Goal: Transaction & Acquisition: Book appointment/travel/reservation

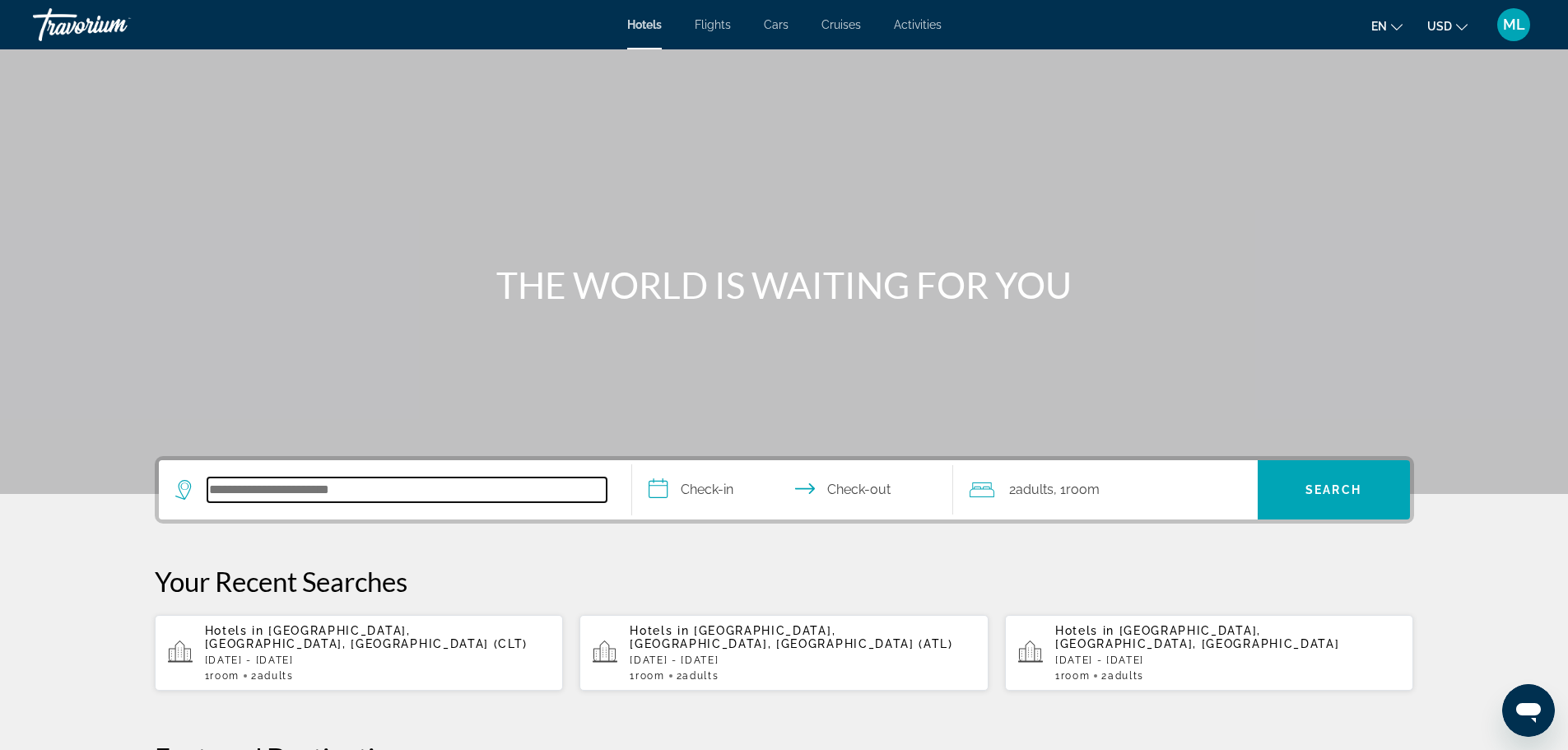
click at [426, 495] on input "Search hotel destination" at bounding box center [407, 490] width 399 height 25
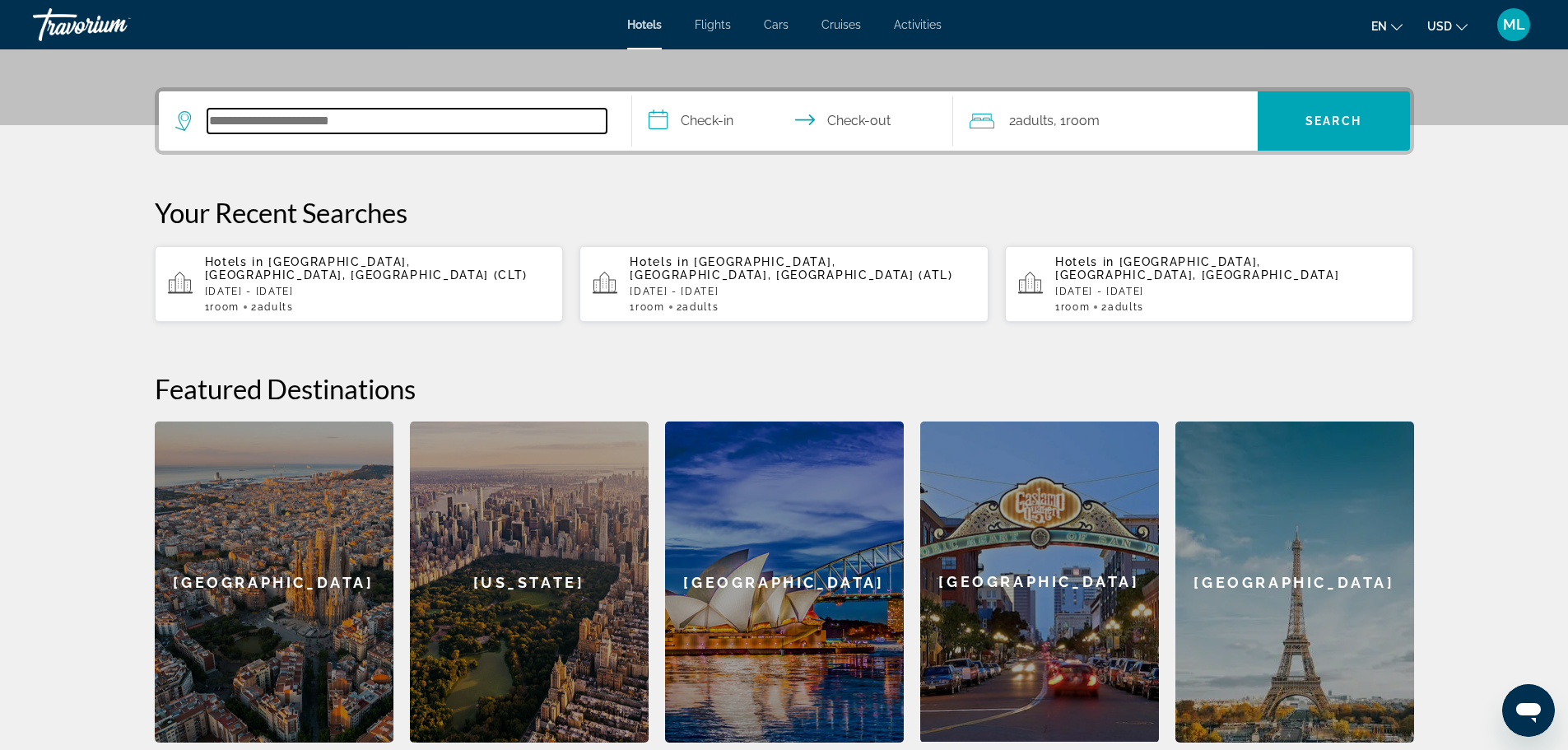
scroll to position [403, 0]
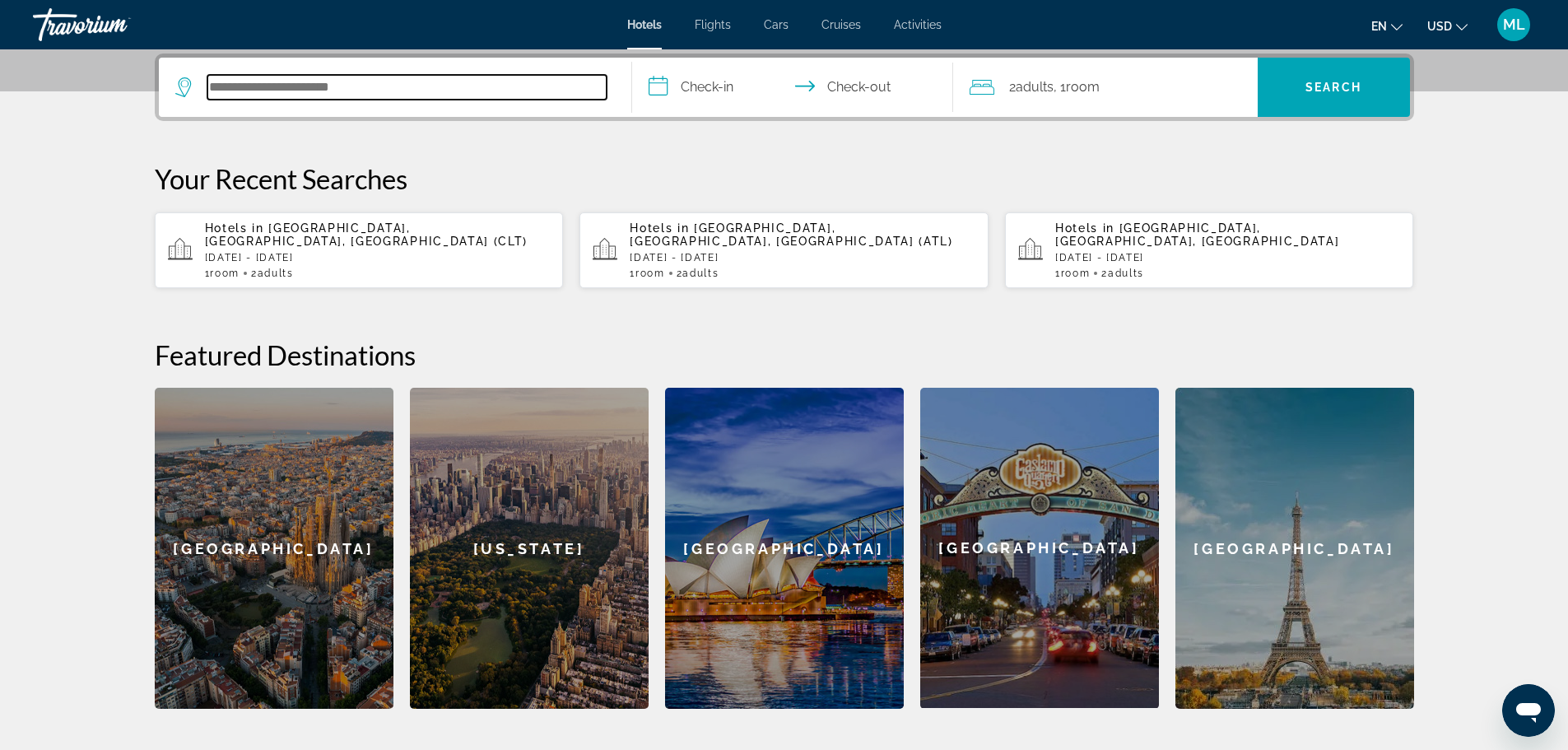
click at [415, 94] on input "Search hotel destination" at bounding box center [407, 87] width 399 height 25
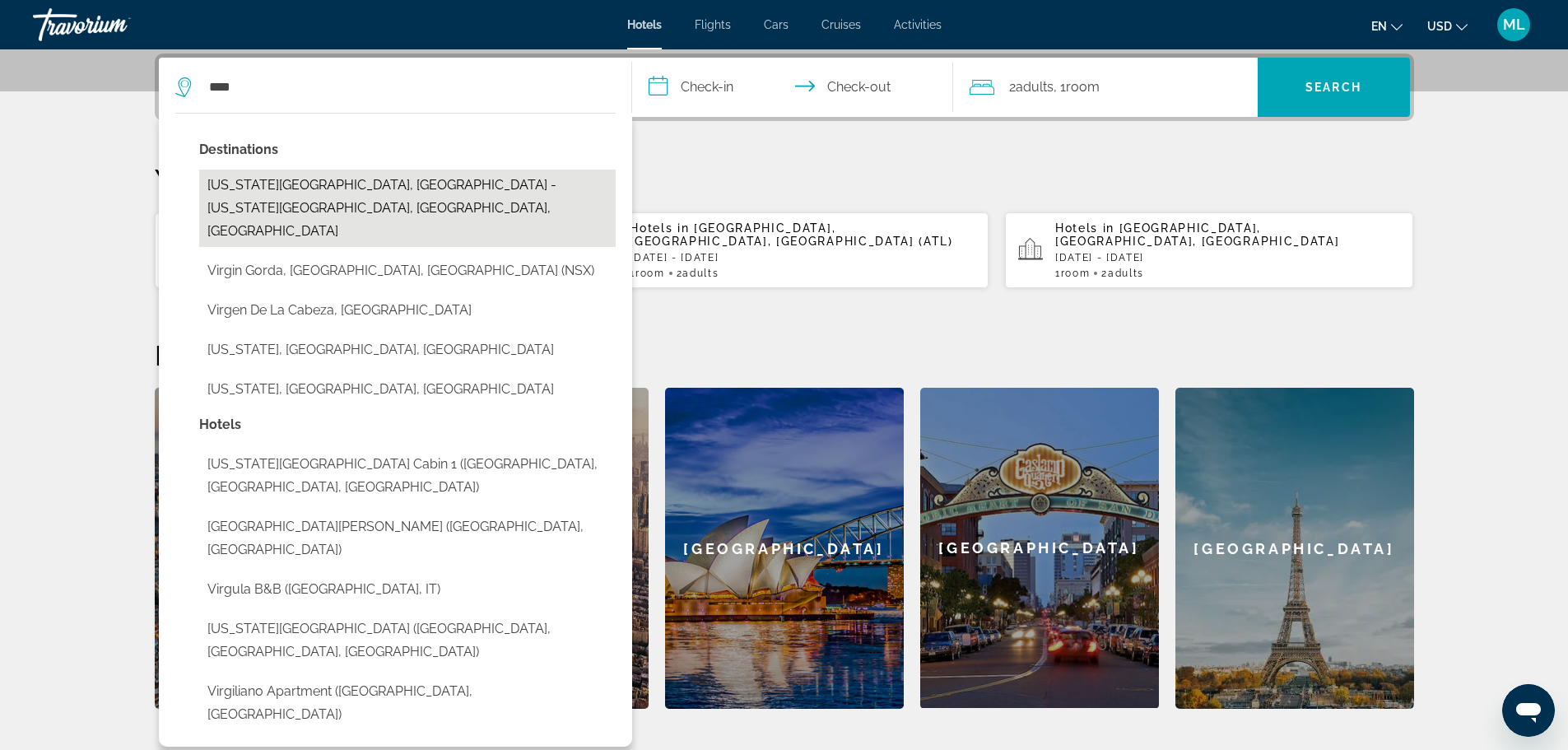
click at [306, 183] on button "[US_STATE][GEOGRAPHIC_DATA], [GEOGRAPHIC_DATA] - [US_STATE][GEOGRAPHIC_DATA], […" at bounding box center [407, 209] width 416 height 78
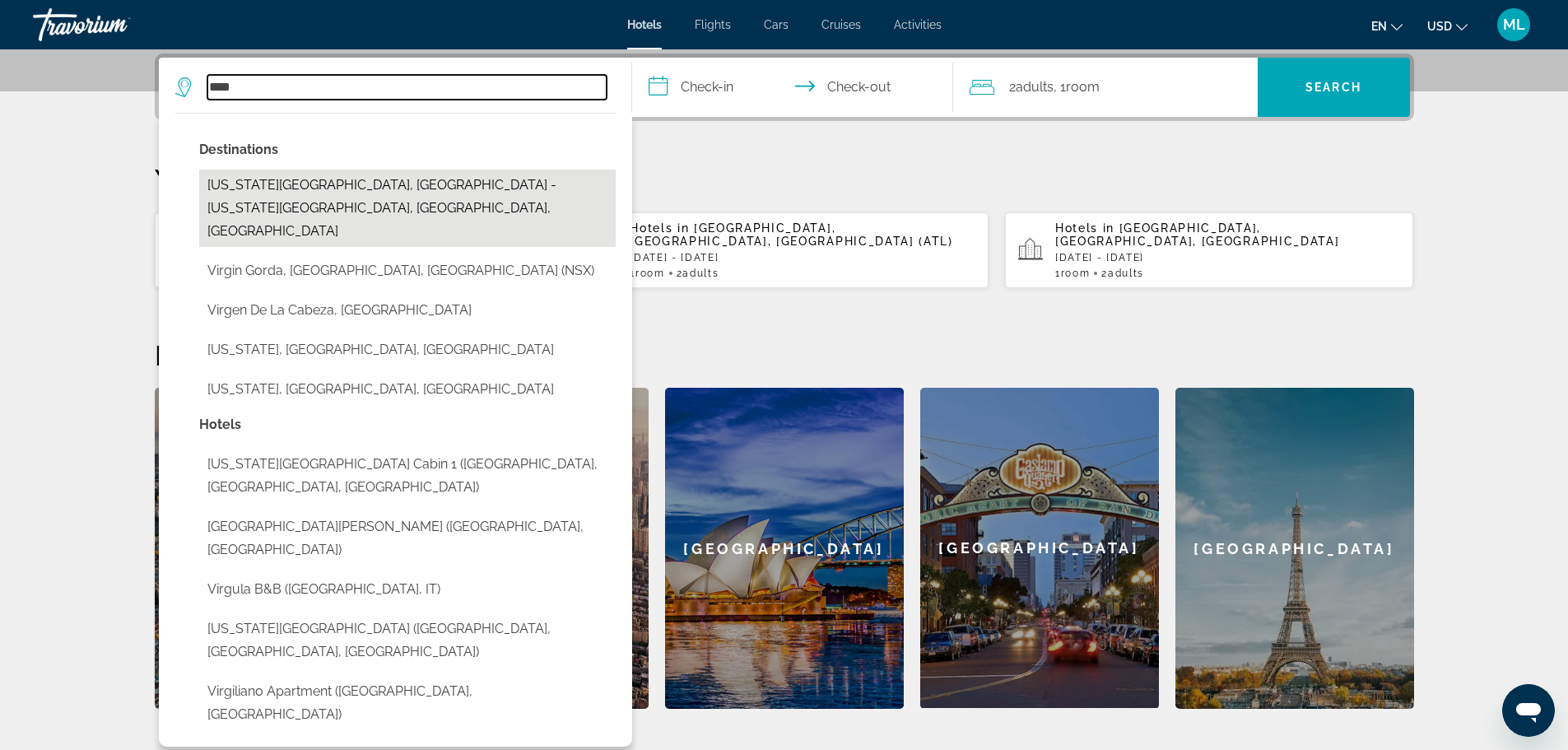
type input "**********"
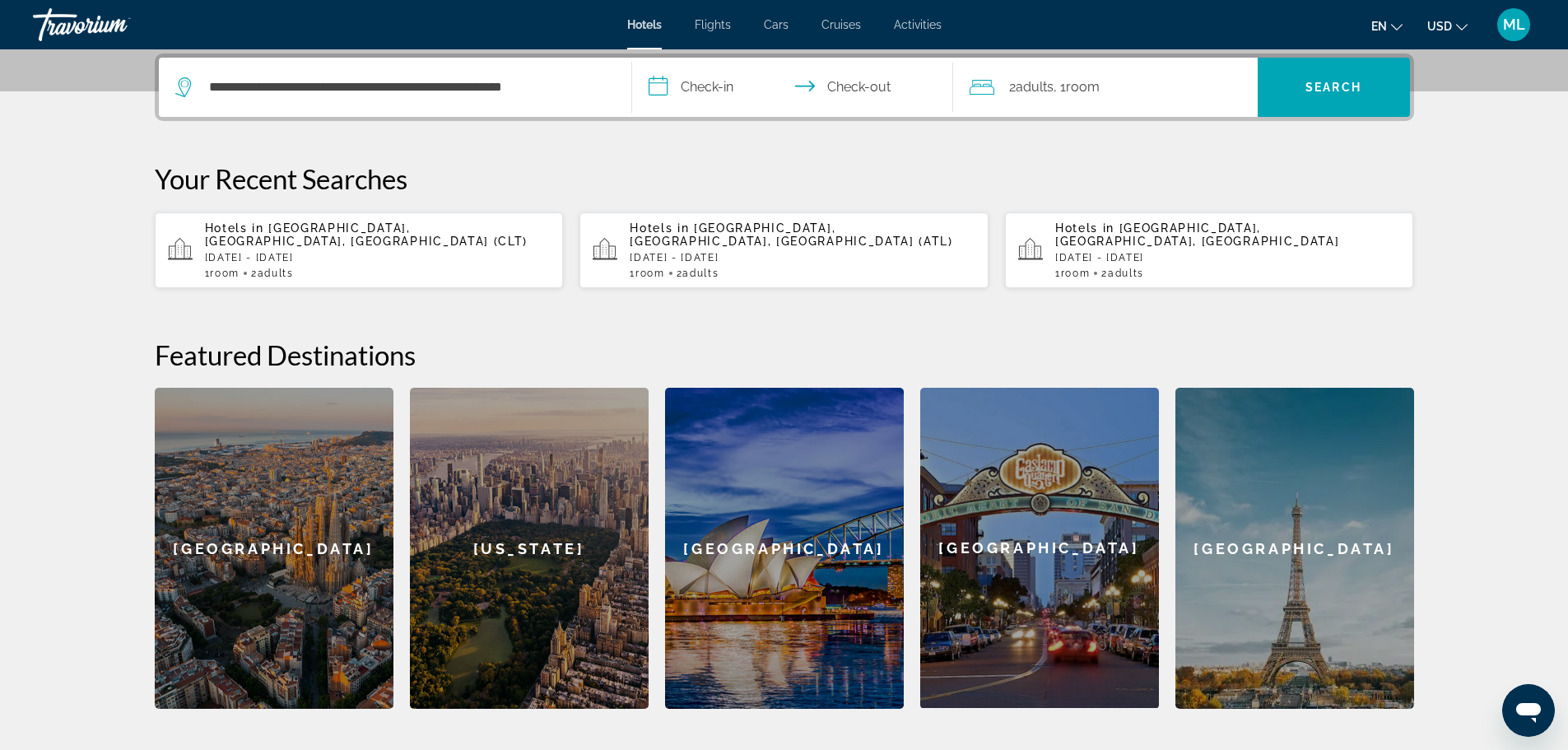
click at [657, 86] on input "**********" at bounding box center [796, 90] width 328 height 65
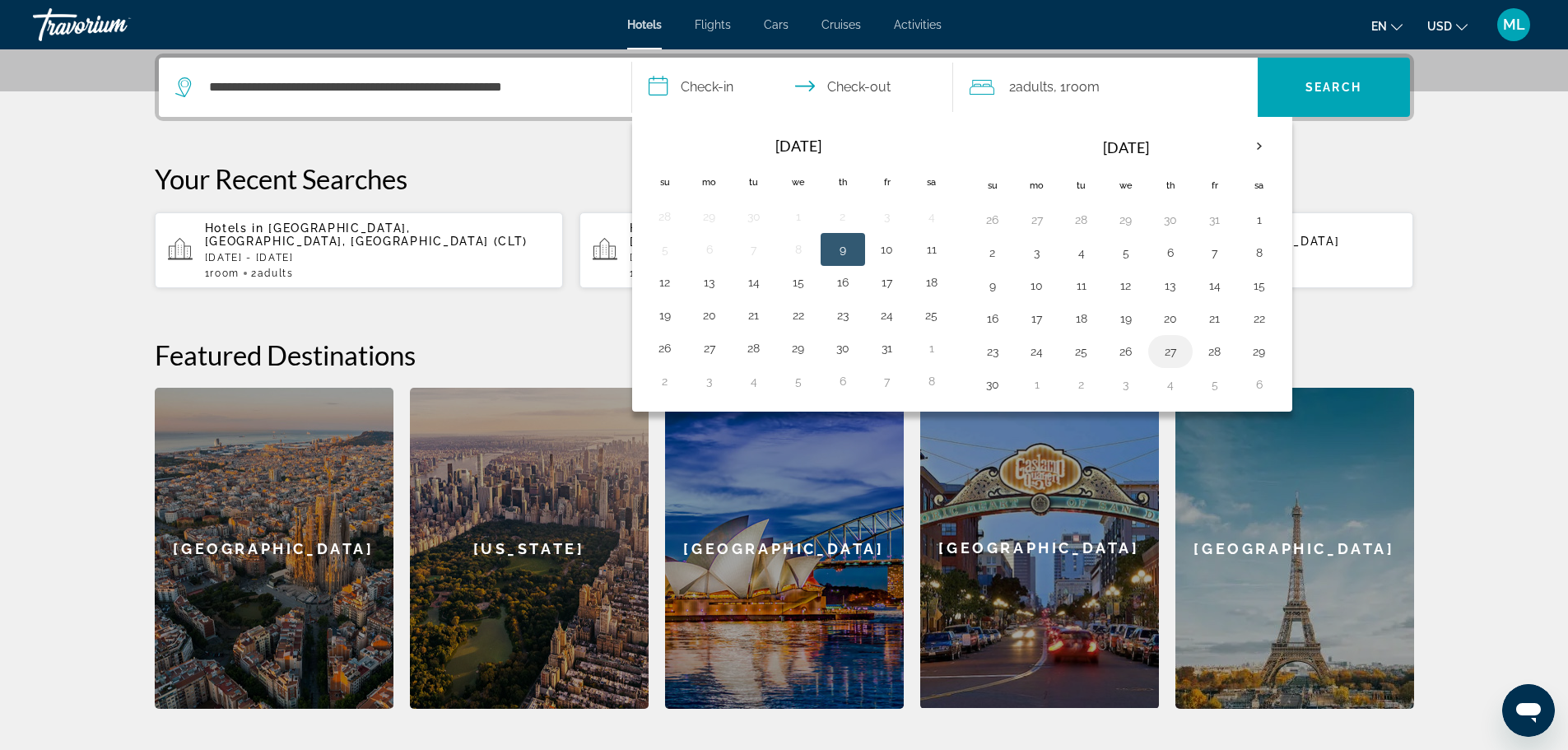
click at [1172, 349] on button "27" at bounding box center [1170, 351] width 27 height 23
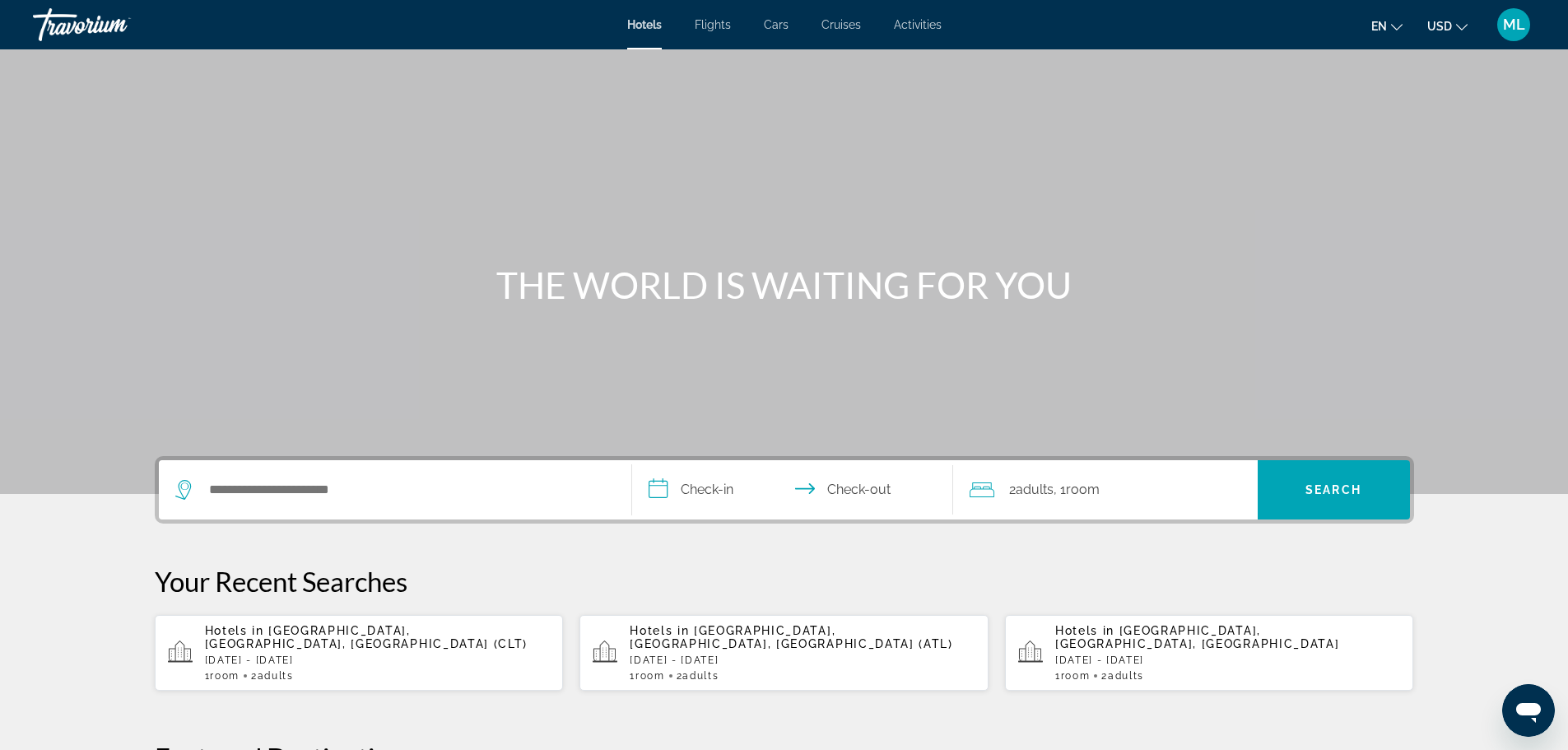
click at [398, 655] on p "[DATE] - [DATE]" at bounding box center [378, 660] width 345 height 11
click at [1168, 655] on div "Hotels in Raleigh, NC, United States Thu, 27 Nov - Sat, 29 Nov 1 Room rooms 2 A…" at bounding box center [1228, 653] width 345 height 57
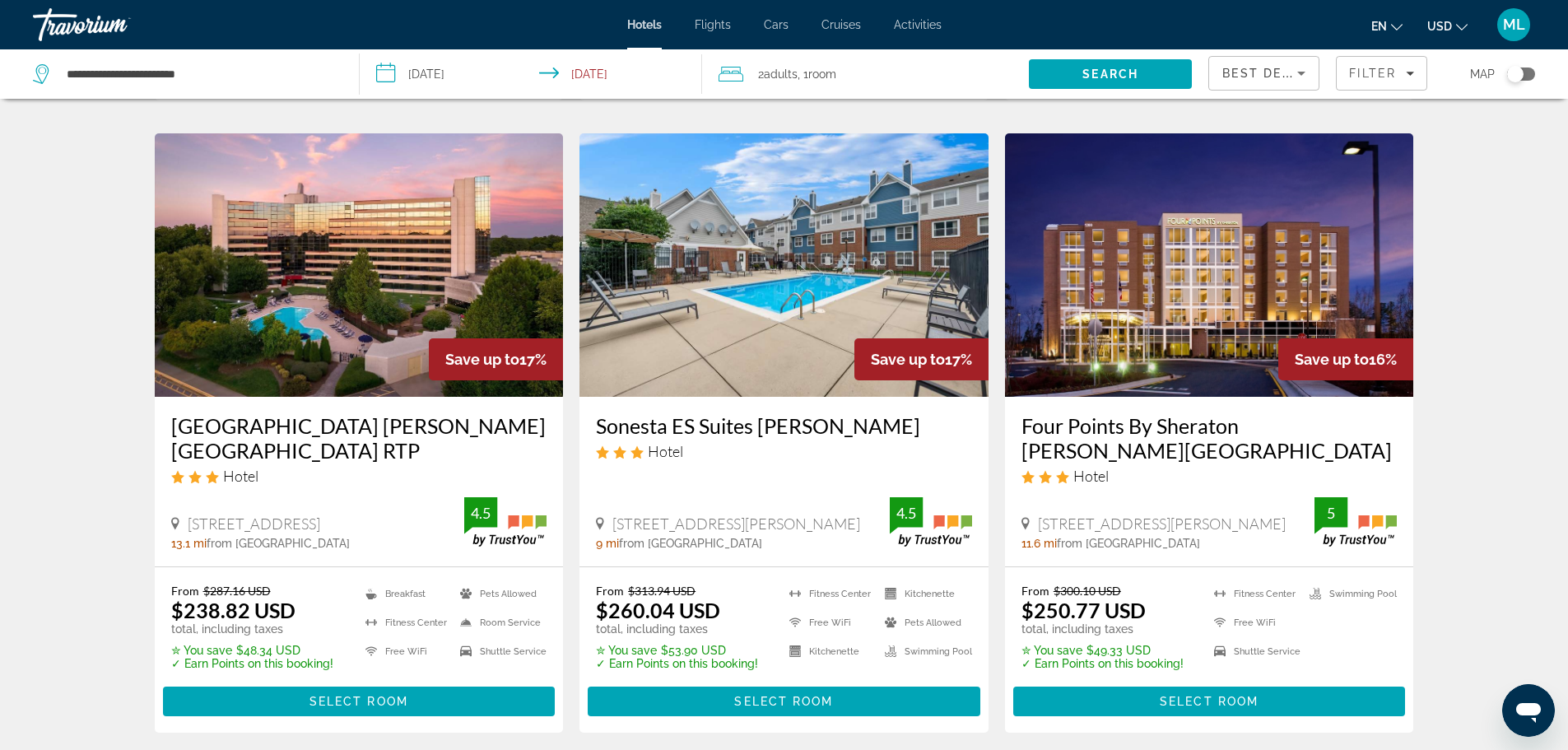
scroll to position [625, 0]
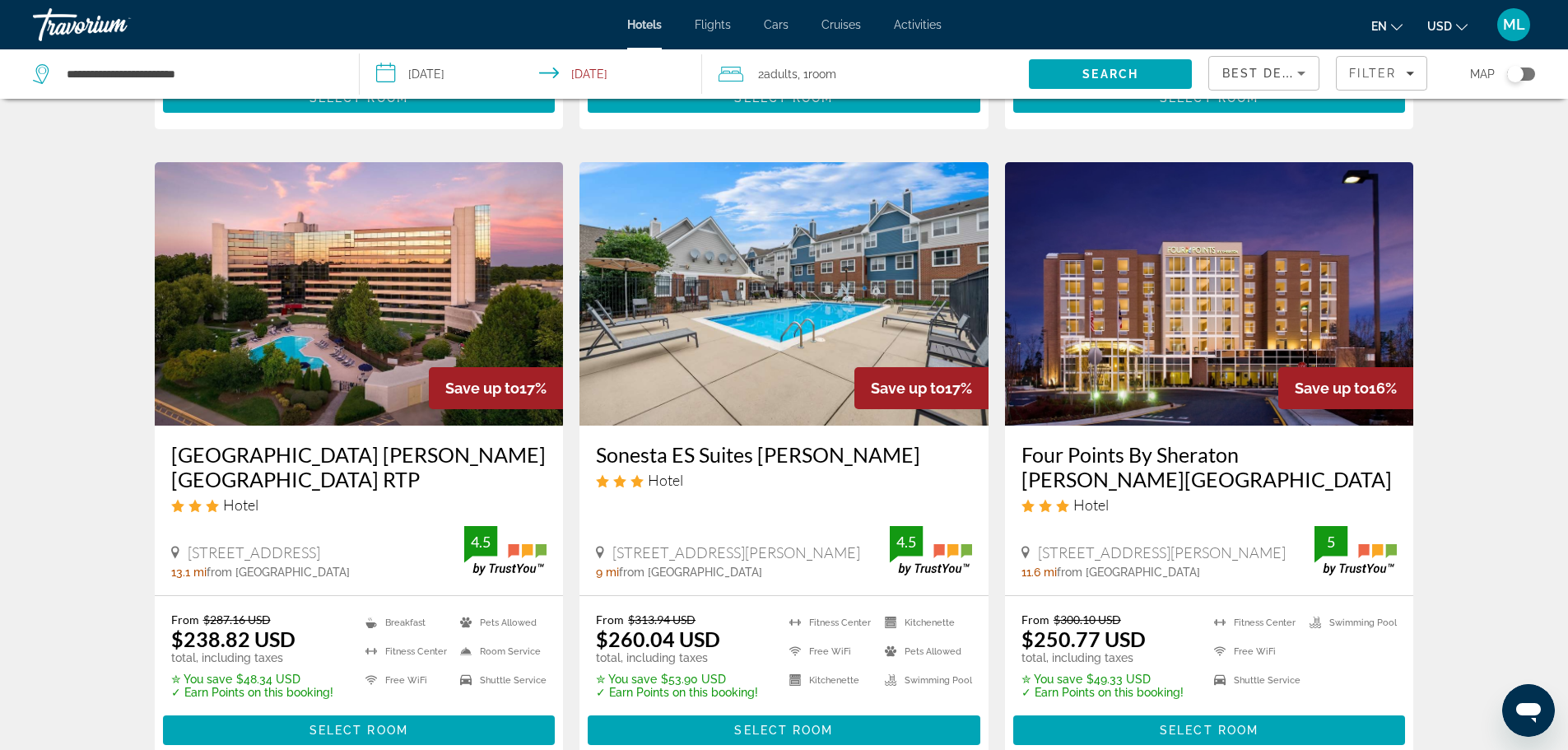
click at [351, 339] on img "Main content" at bounding box center [359, 294] width 409 height 263
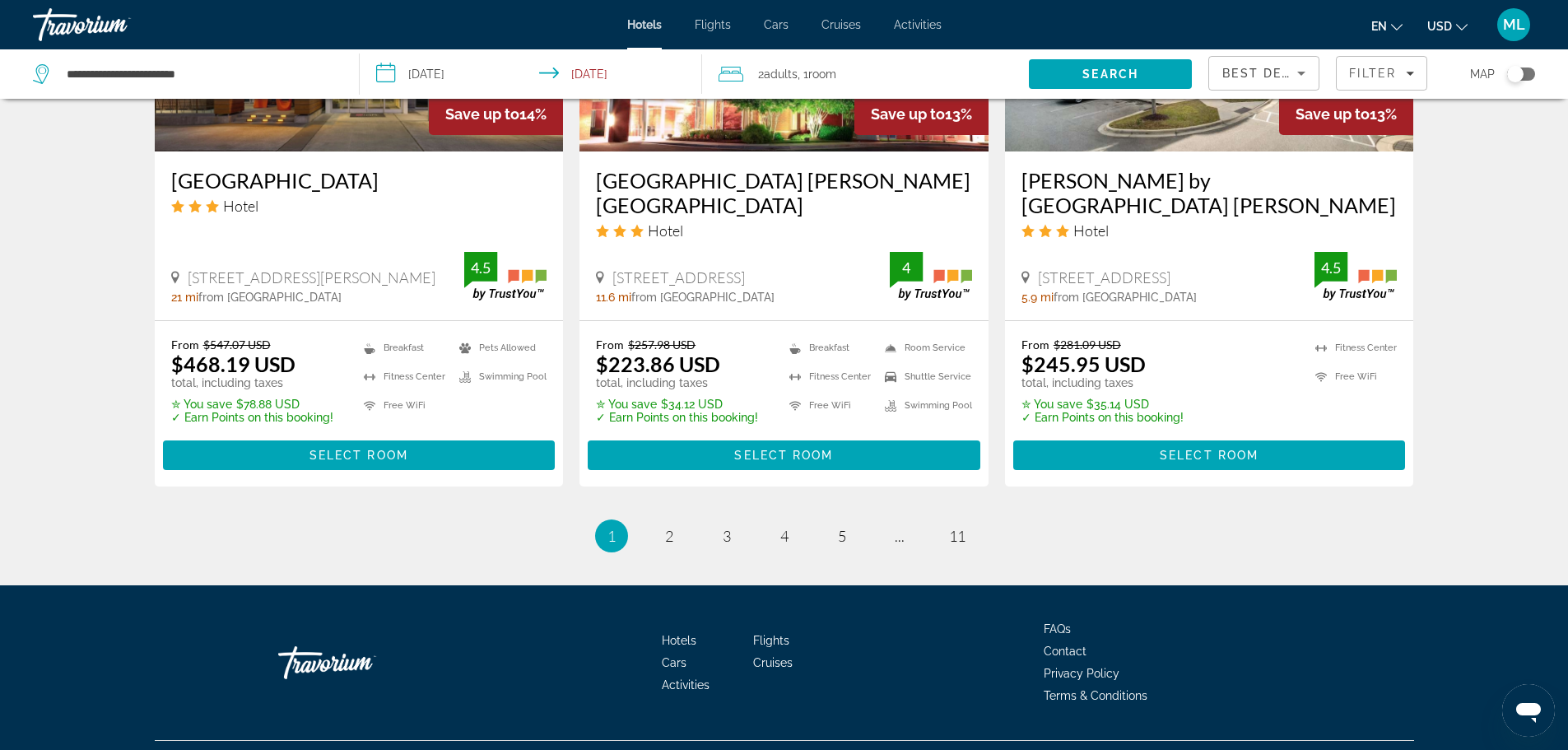
scroll to position [2201, 0]
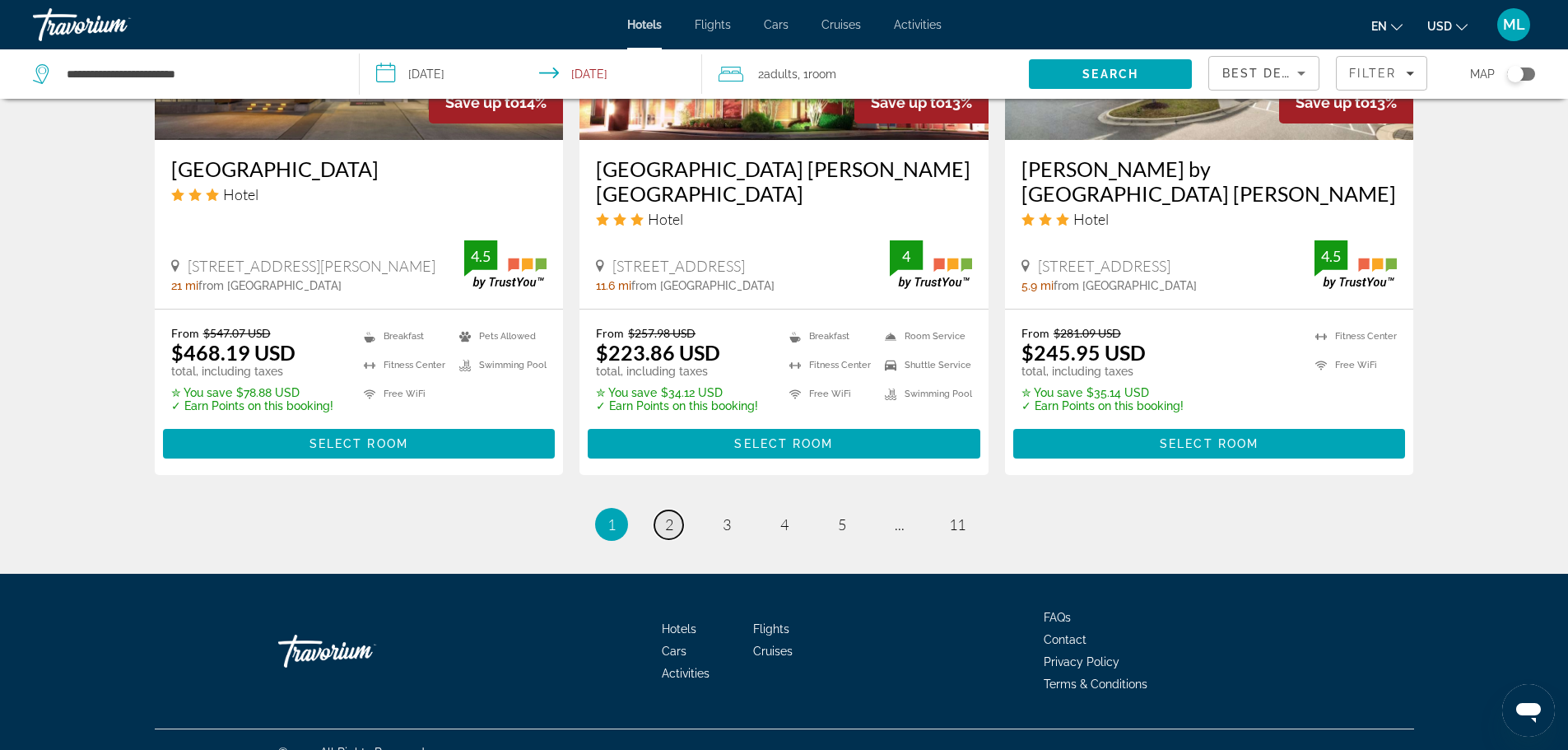
click at [672, 515] on span "2" at bounding box center [669, 525] width 8 height 18
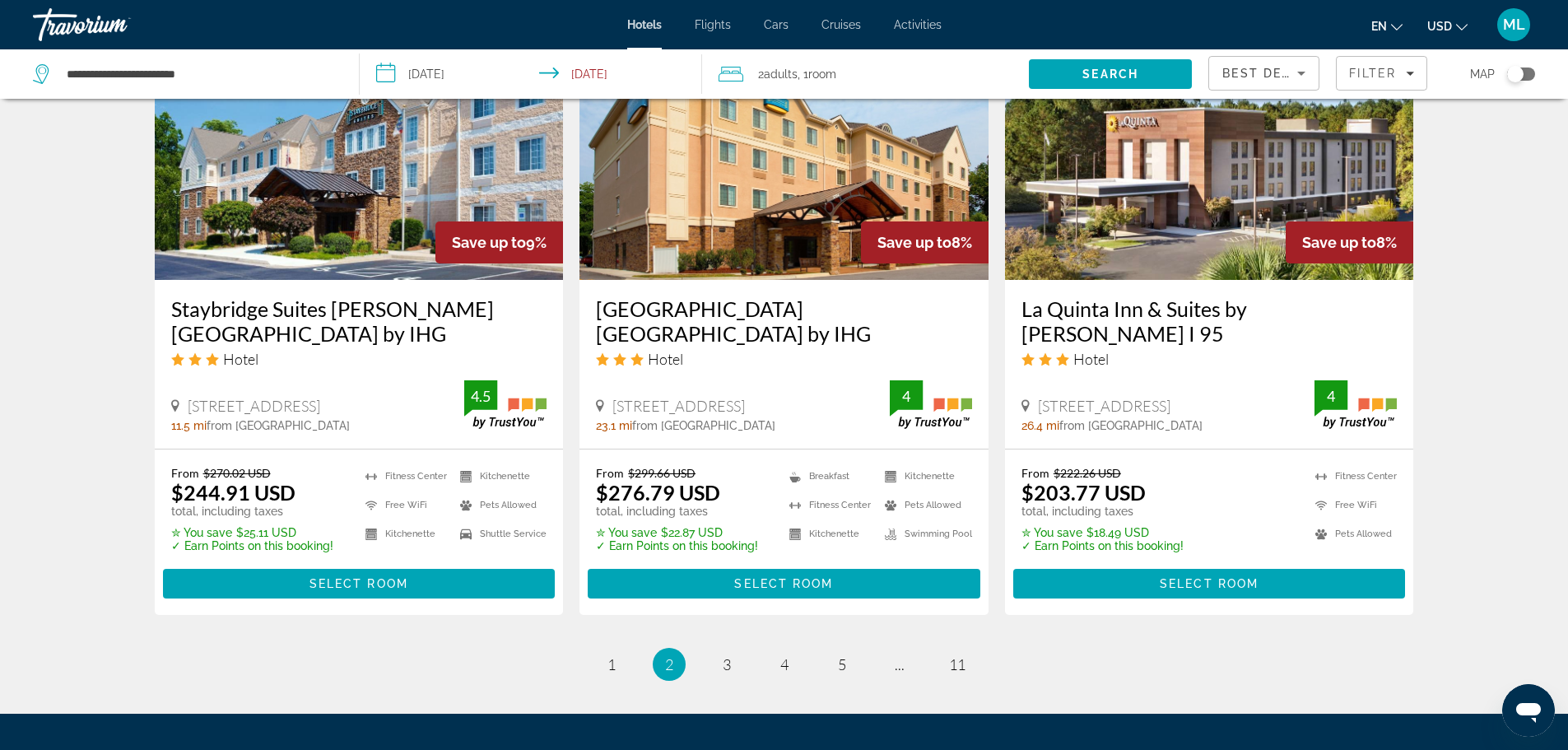
scroll to position [2202, 0]
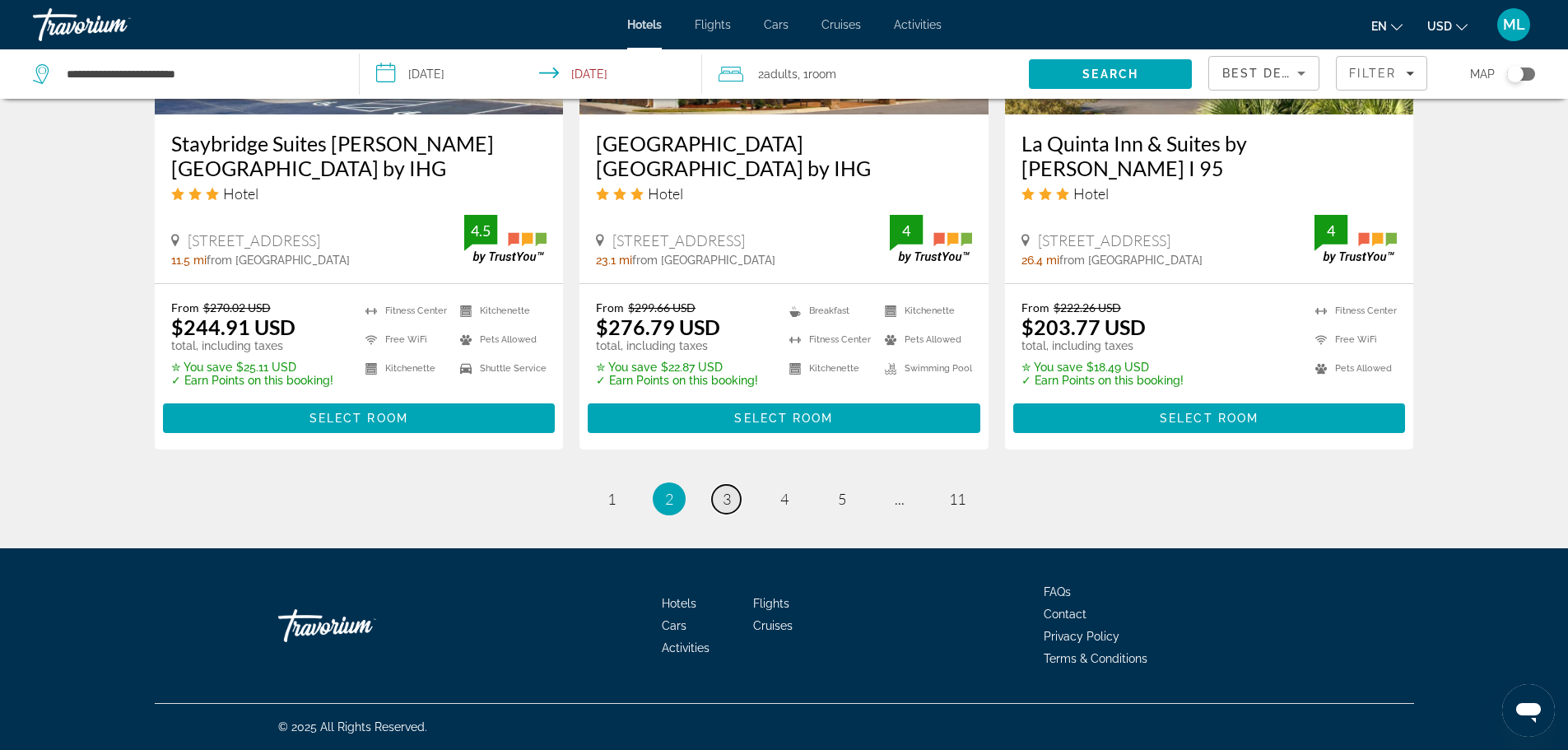
click at [731, 506] on link "page 3" at bounding box center [726, 499] width 29 height 29
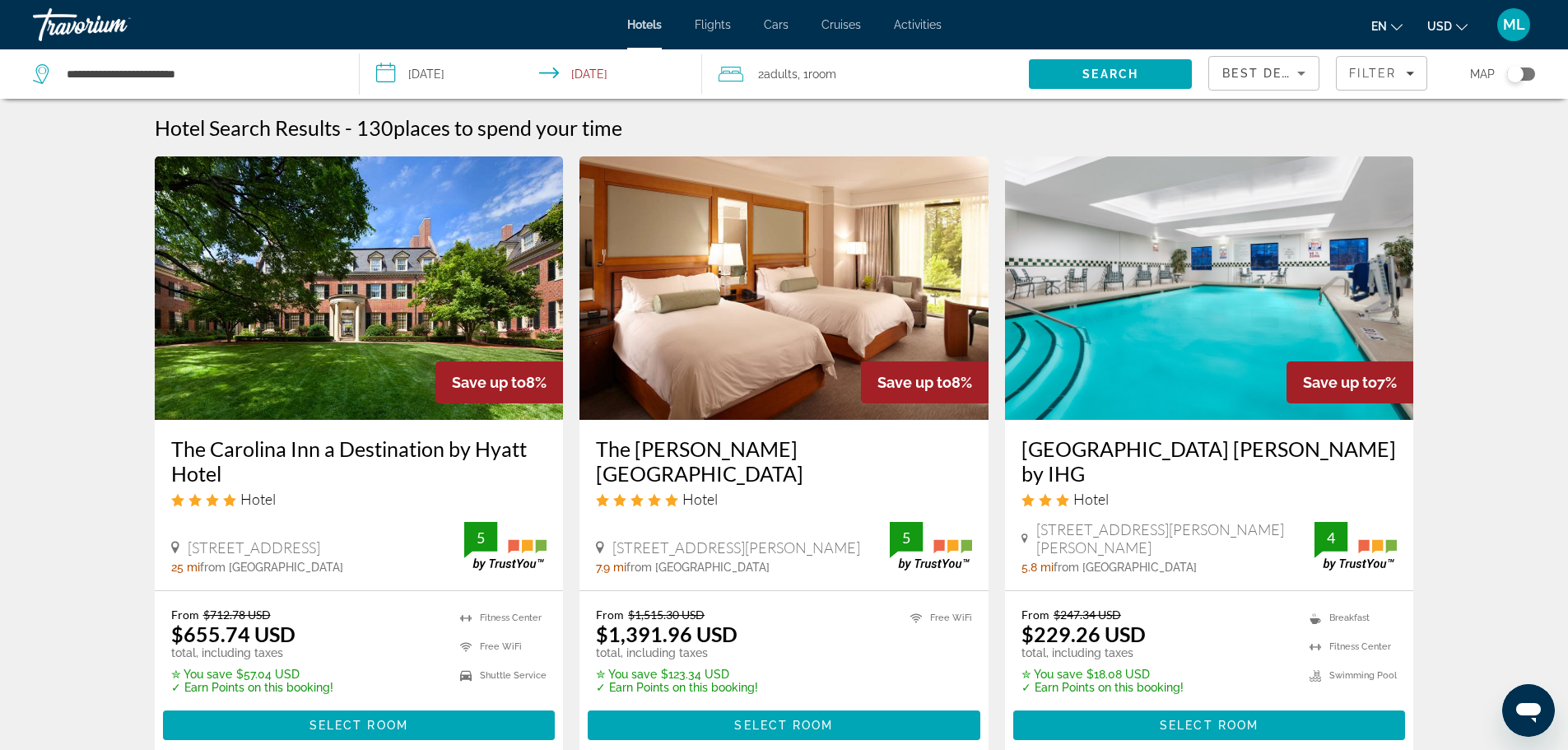
click at [391, 67] on input "**********" at bounding box center [535, 76] width 350 height 54
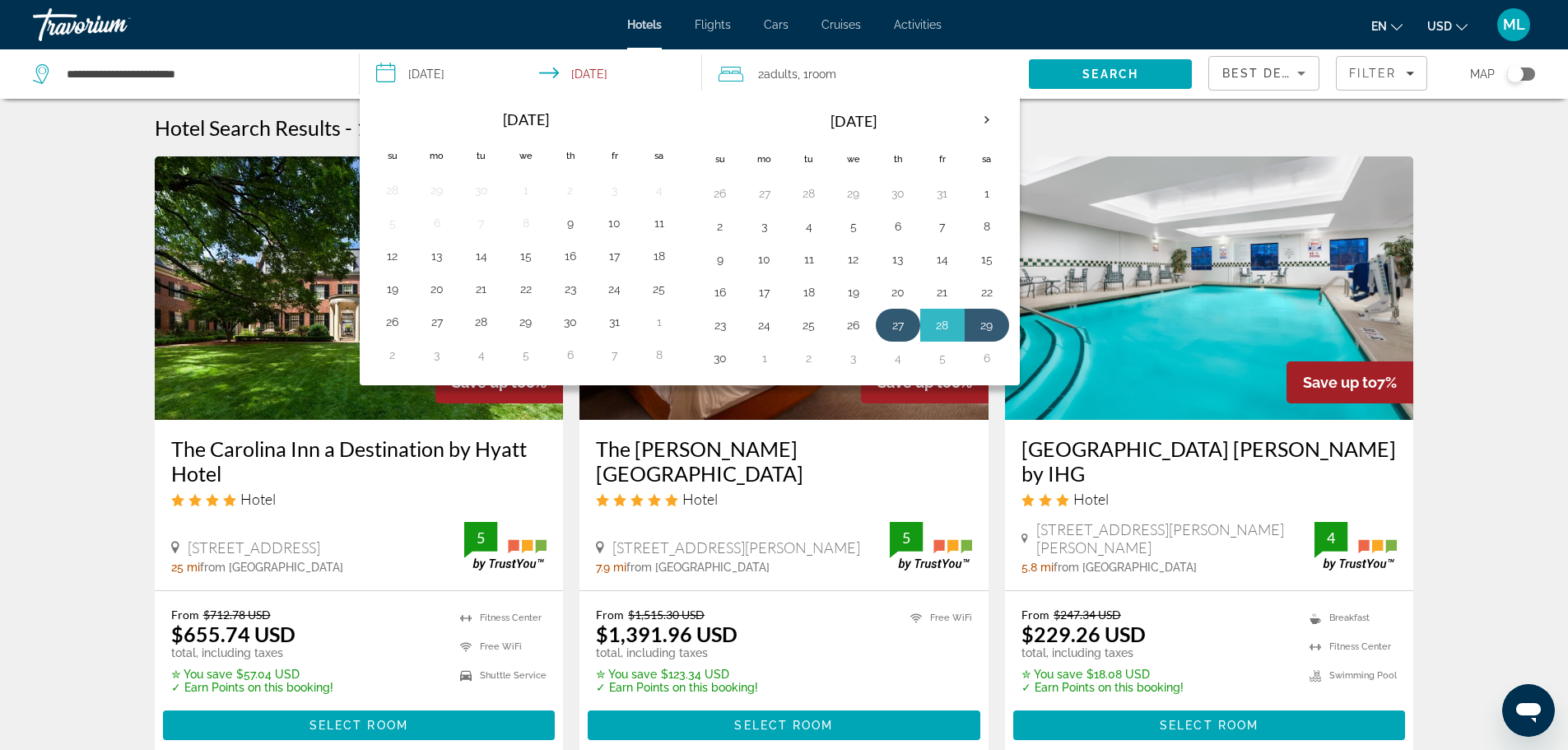
click at [892, 329] on button "27" at bounding box center [898, 325] width 27 height 23
click at [944, 321] on button "28" at bounding box center [942, 325] width 27 height 23
type input "**********"
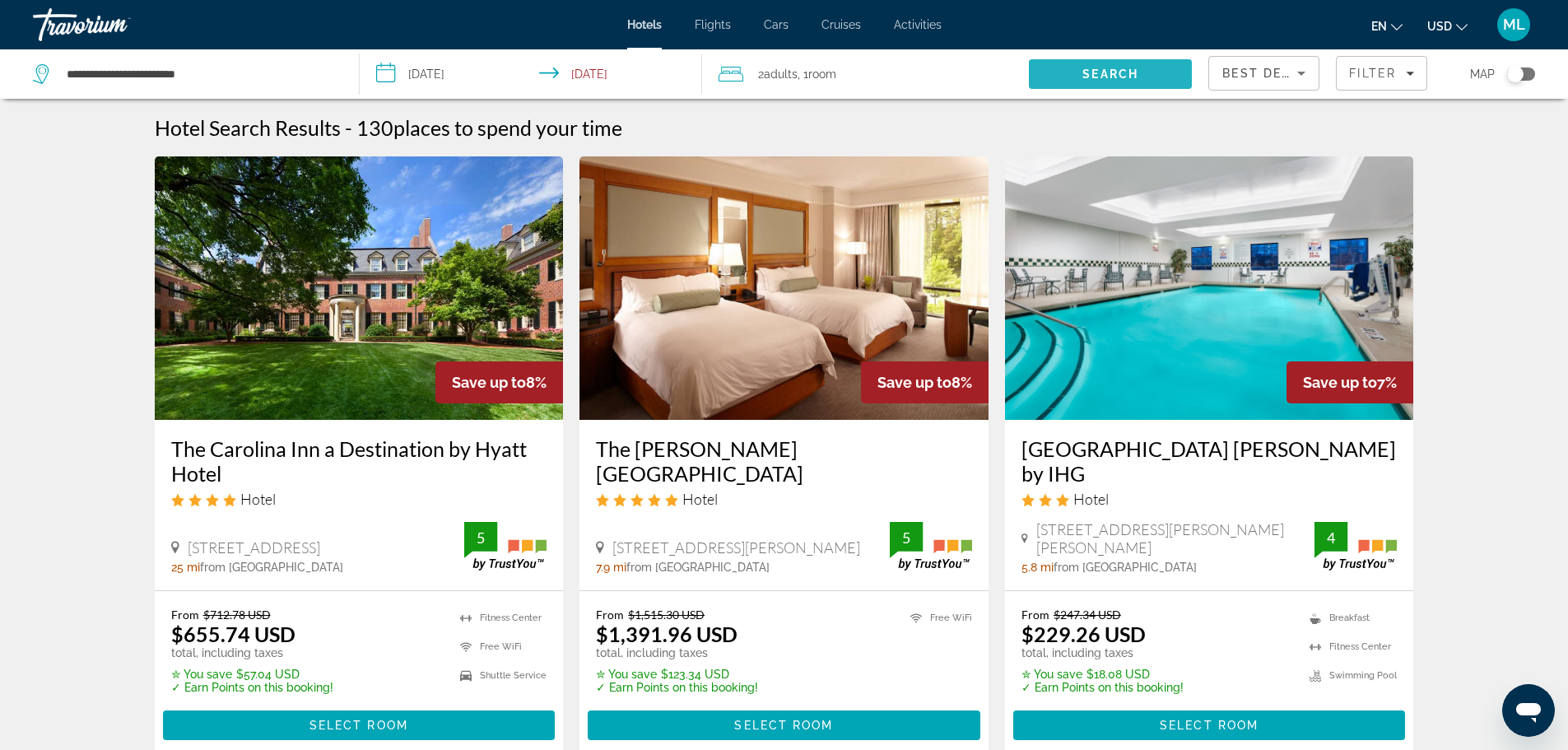
click at [1135, 65] on span "Search" at bounding box center [1110, 74] width 163 height 40
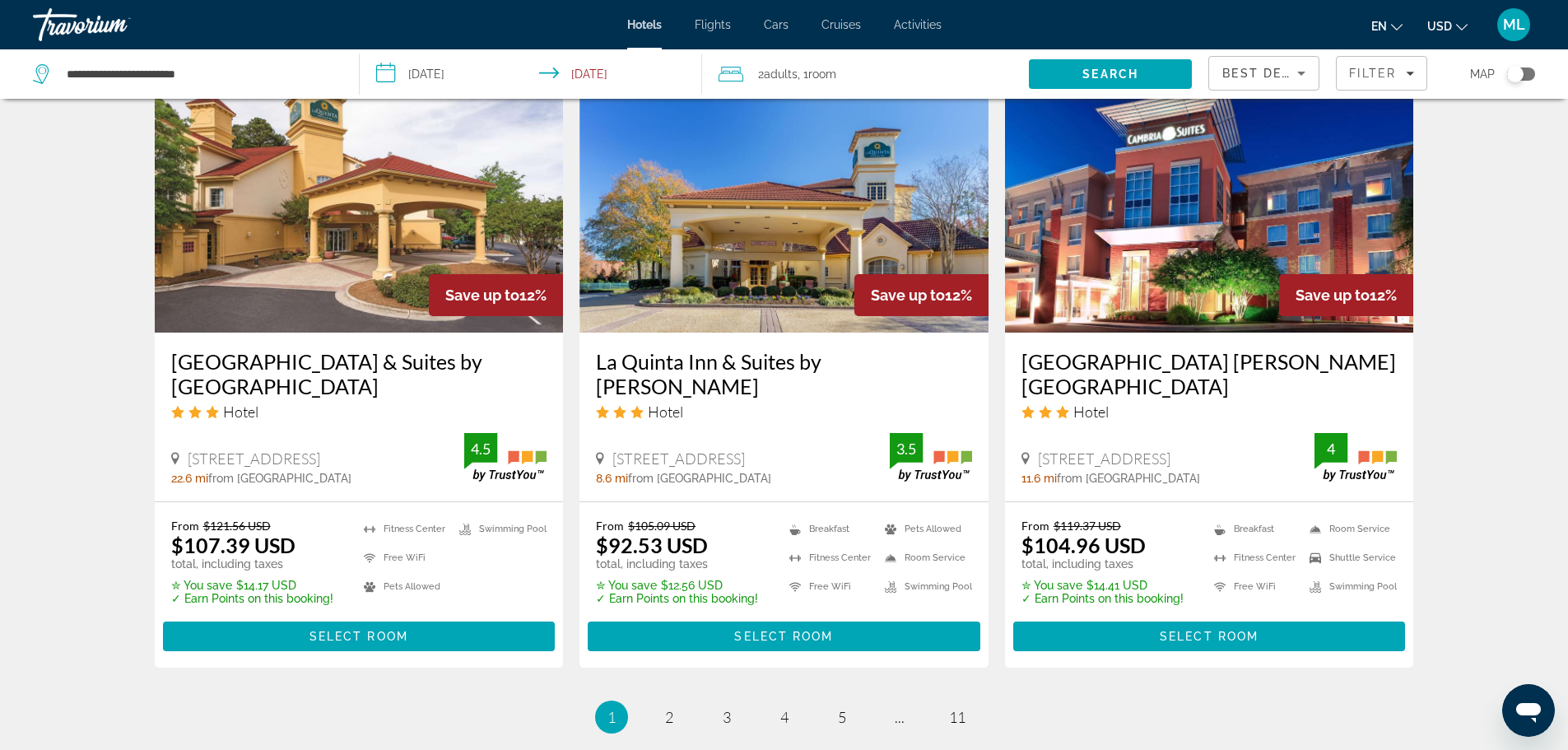
scroll to position [2042, 0]
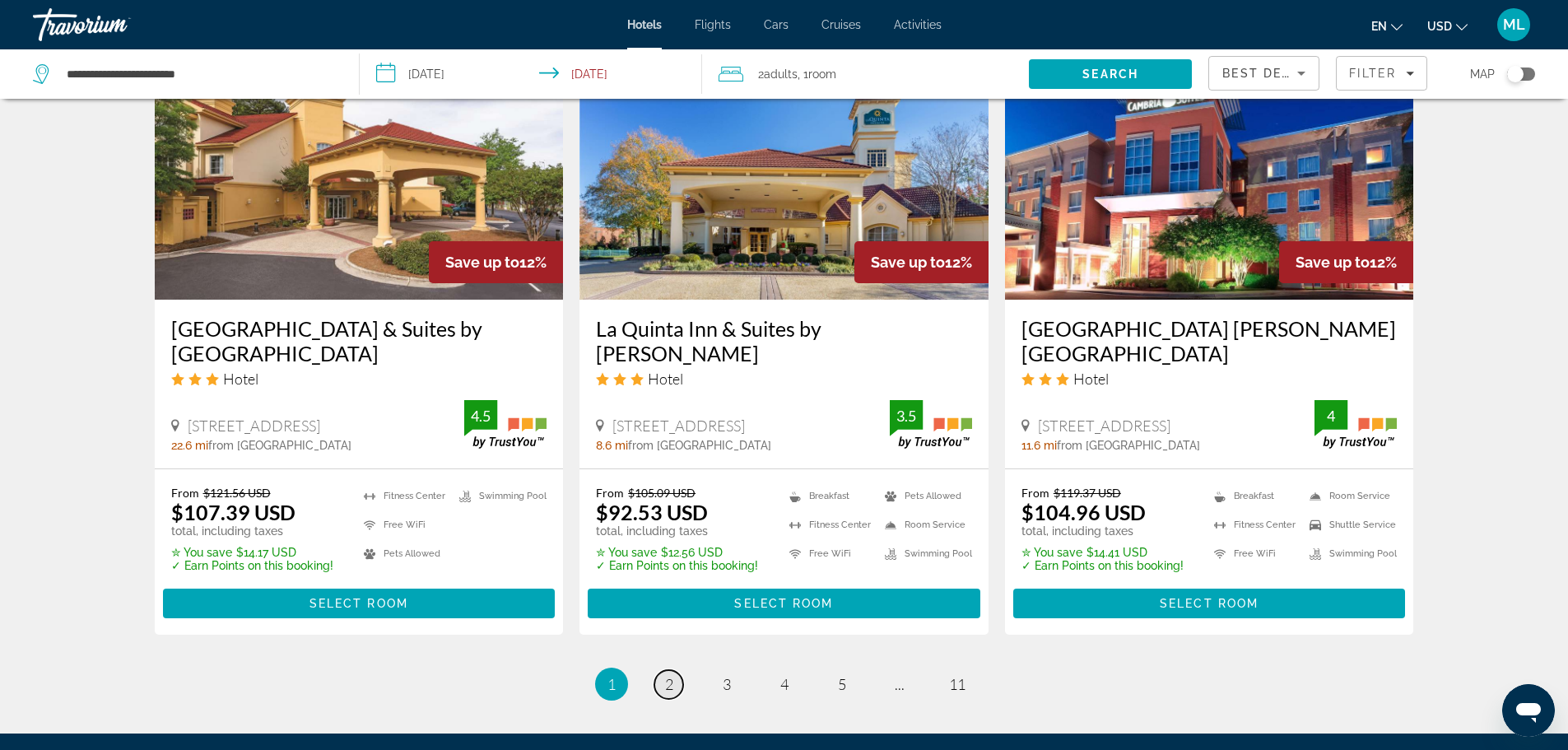
click at [666, 675] on span "2" at bounding box center [669, 684] width 8 height 18
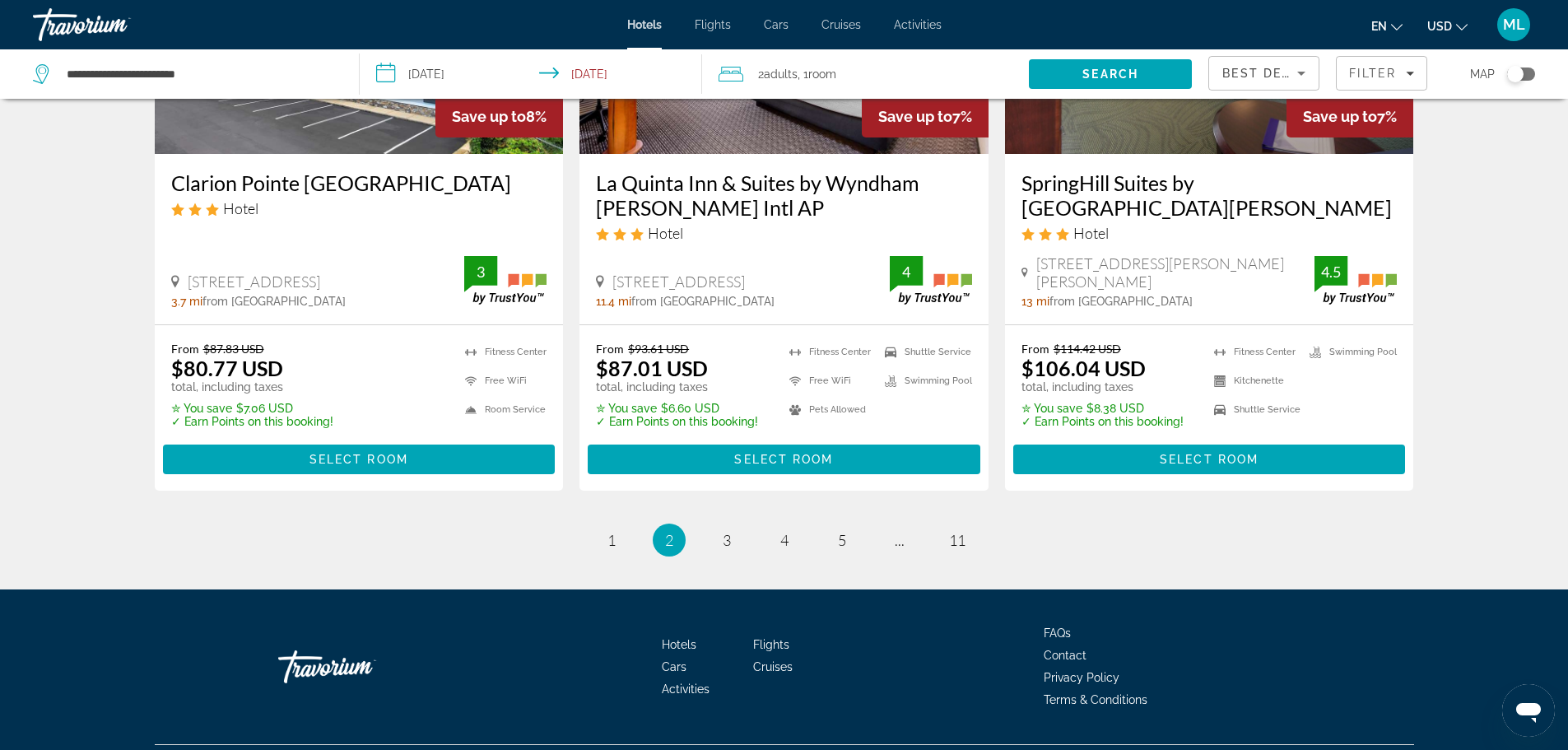
scroll to position [2201, 0]
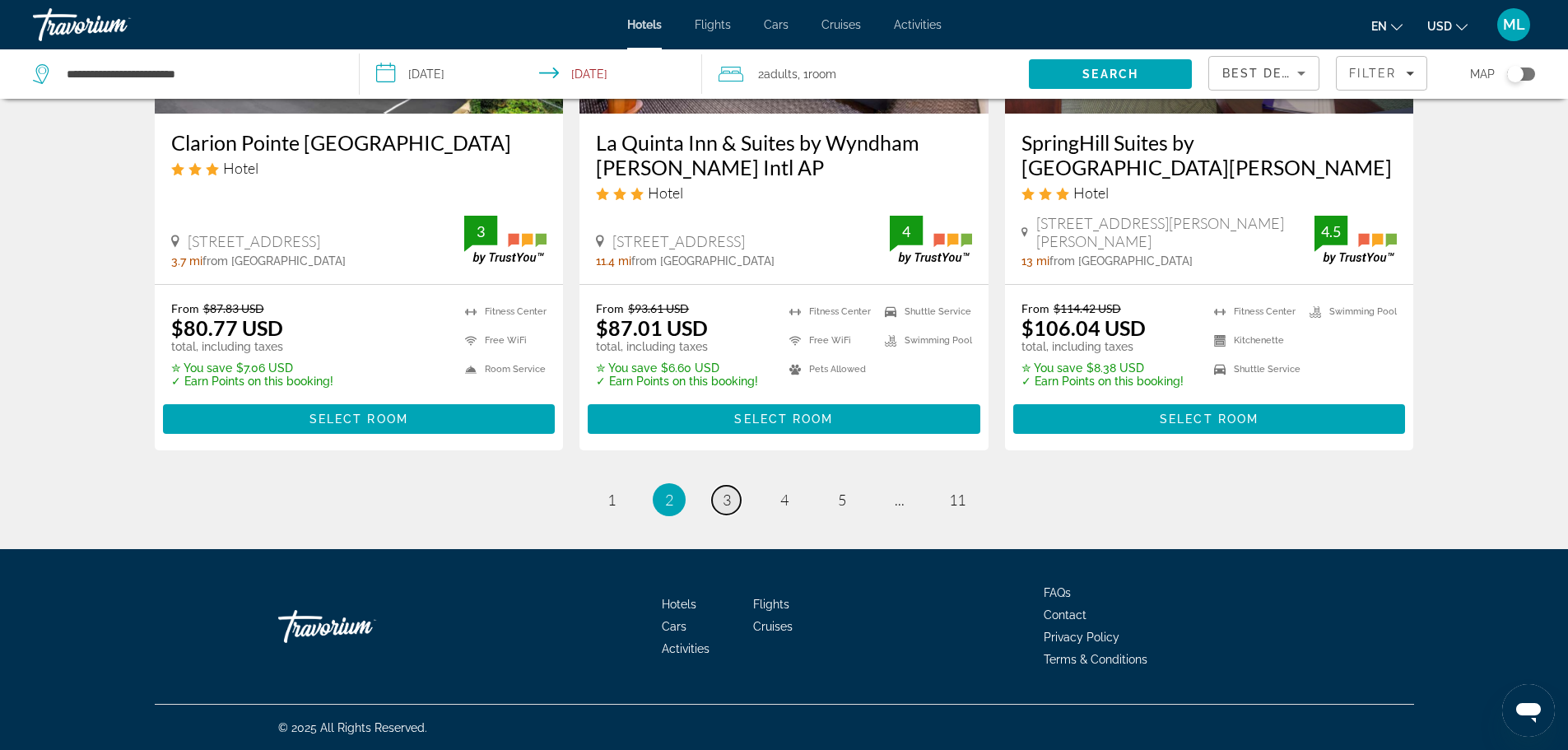
click at [729, 503] on span "3" at bounding box center [727, 500] width 8 height 18
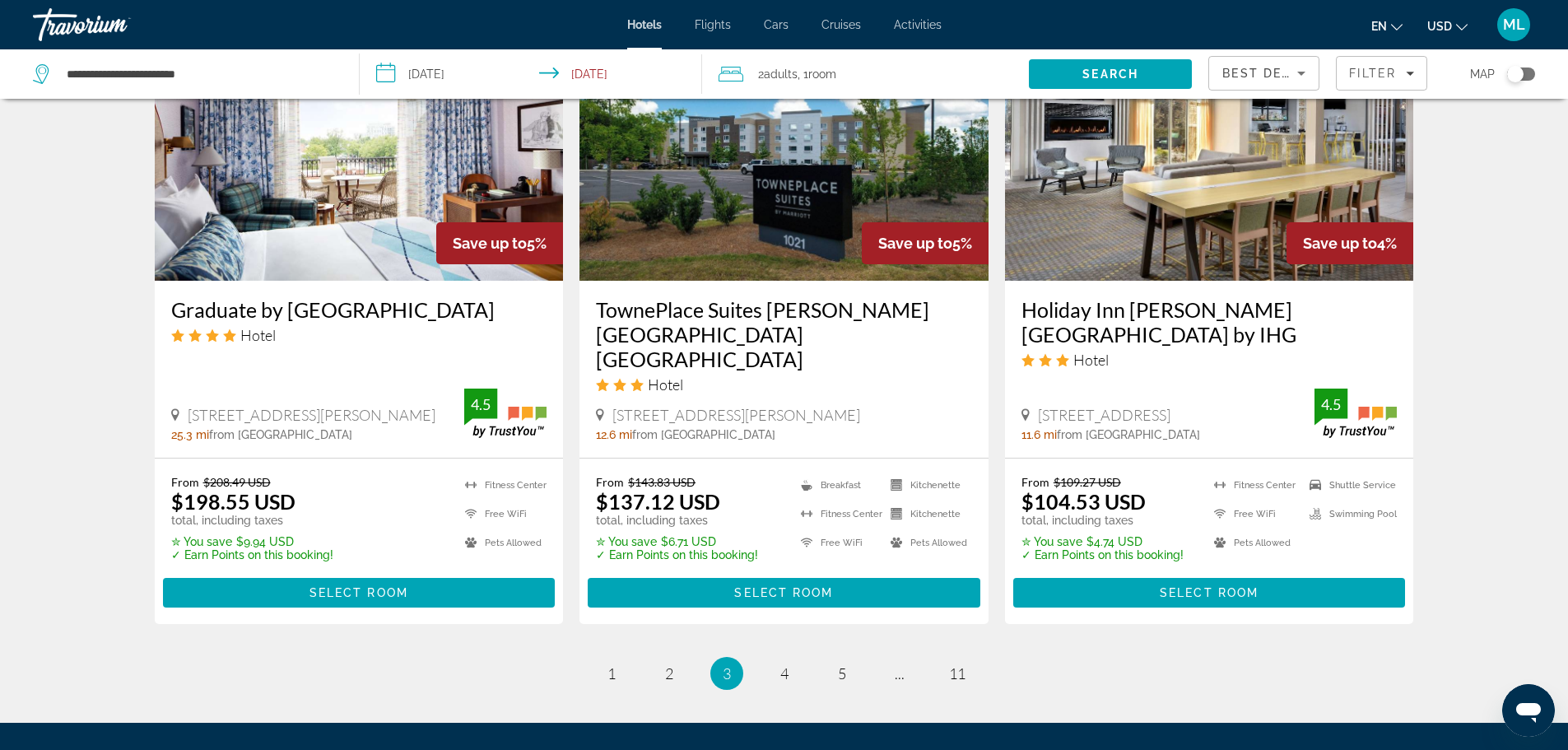
scroll to position [2009, 0]
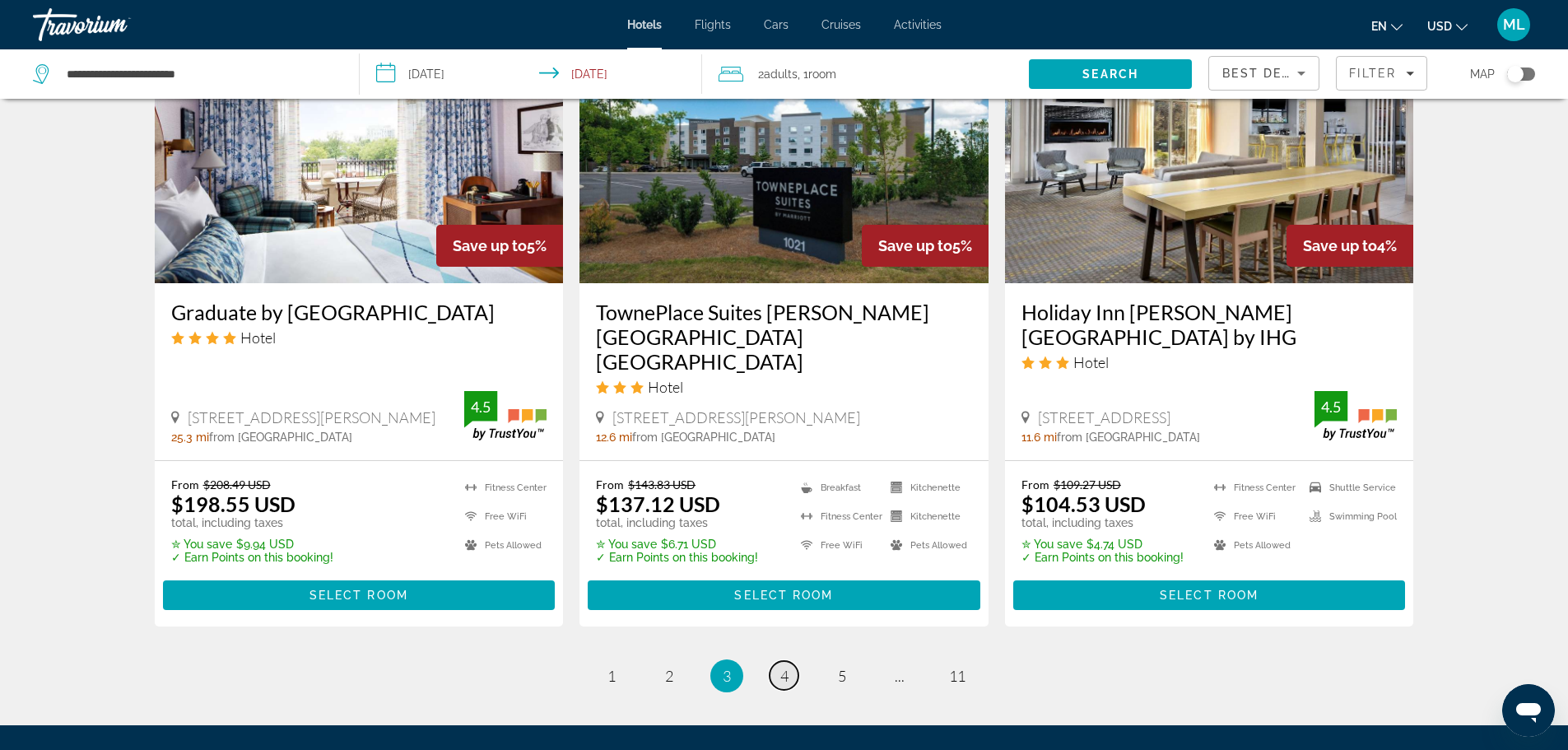
click at [783, 669] on span "4" at bounding box center [784, 676] width 8 height 18
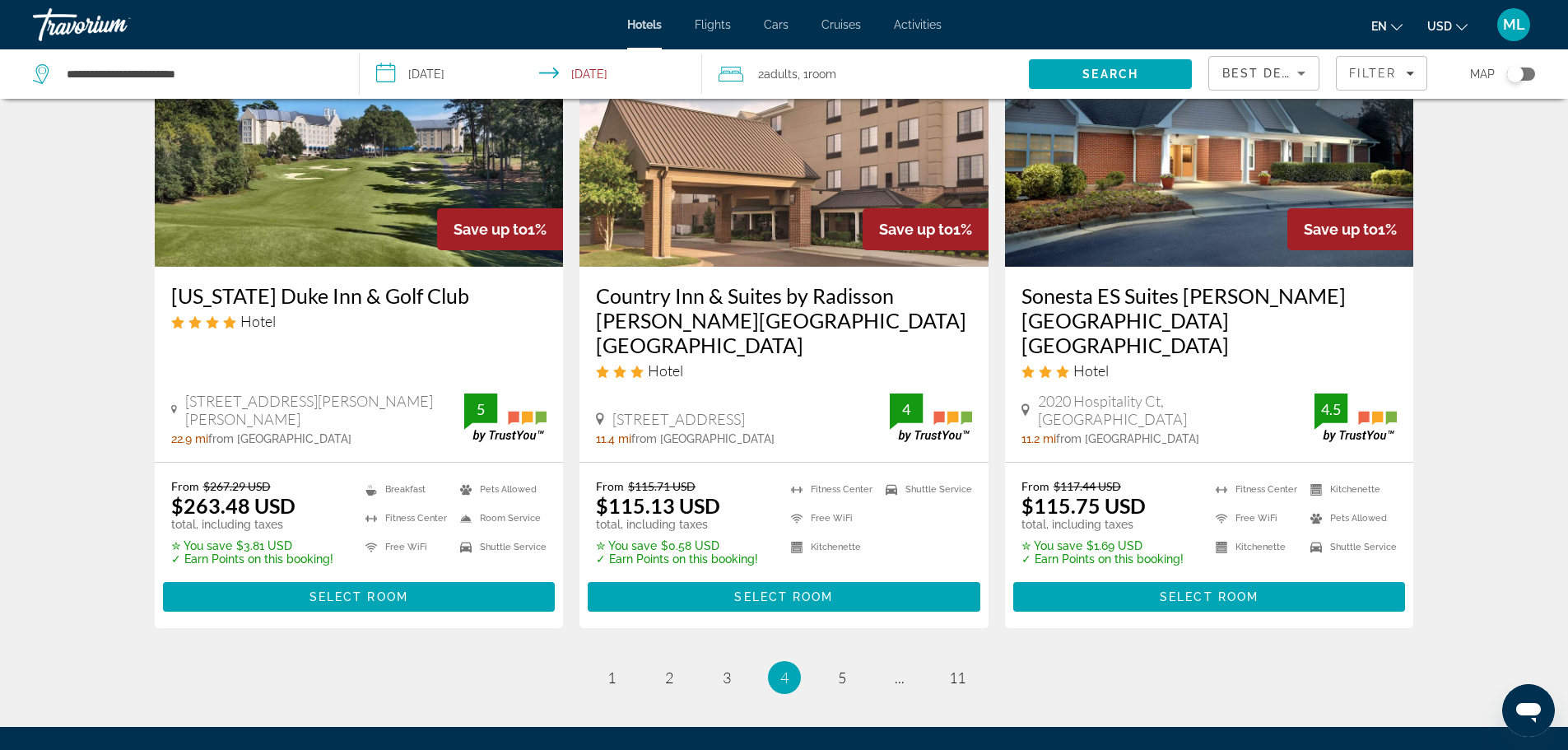
scroll to position [2141, 0]
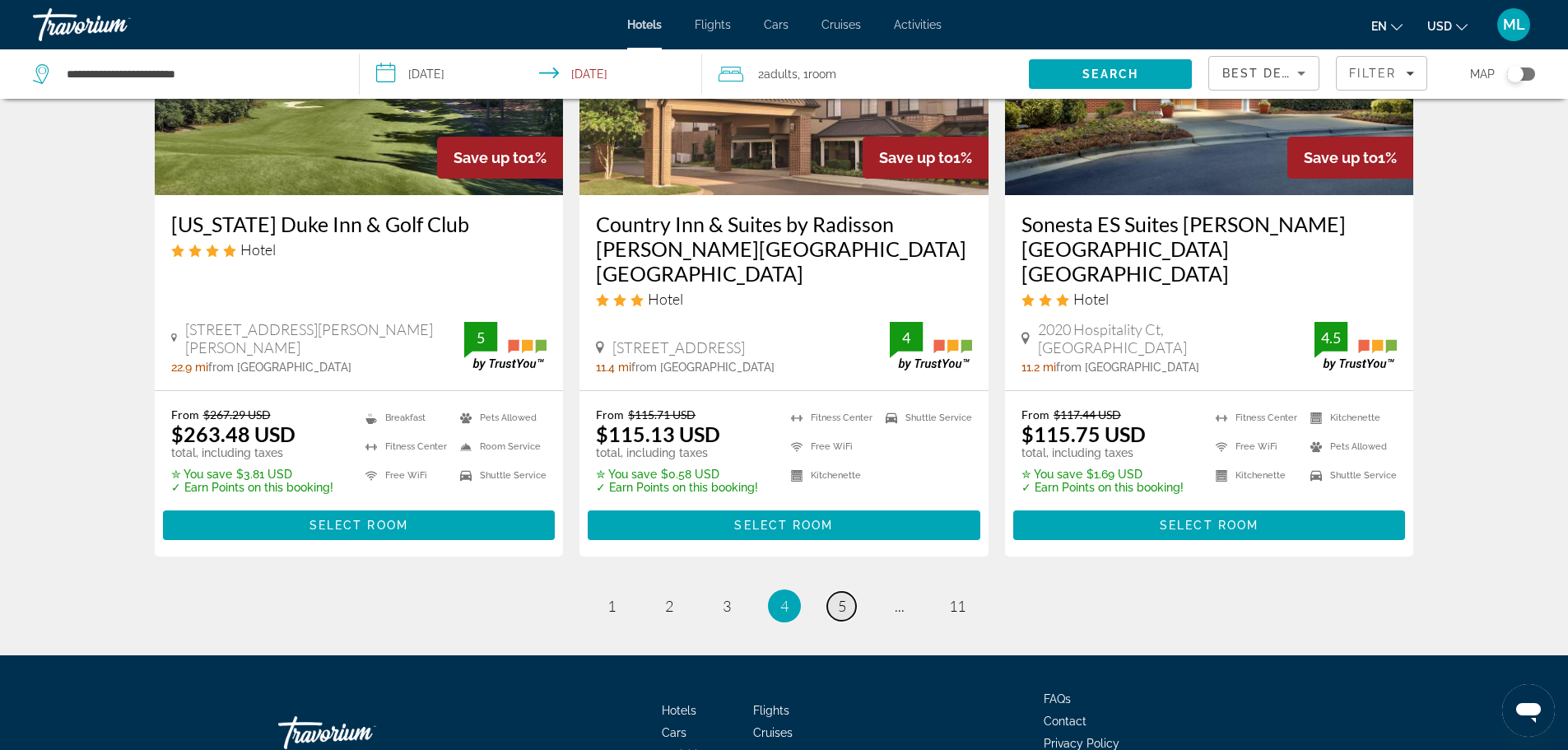
click at [843, 597] on span "5" at bounding box center [841, 606] width 8 height 18
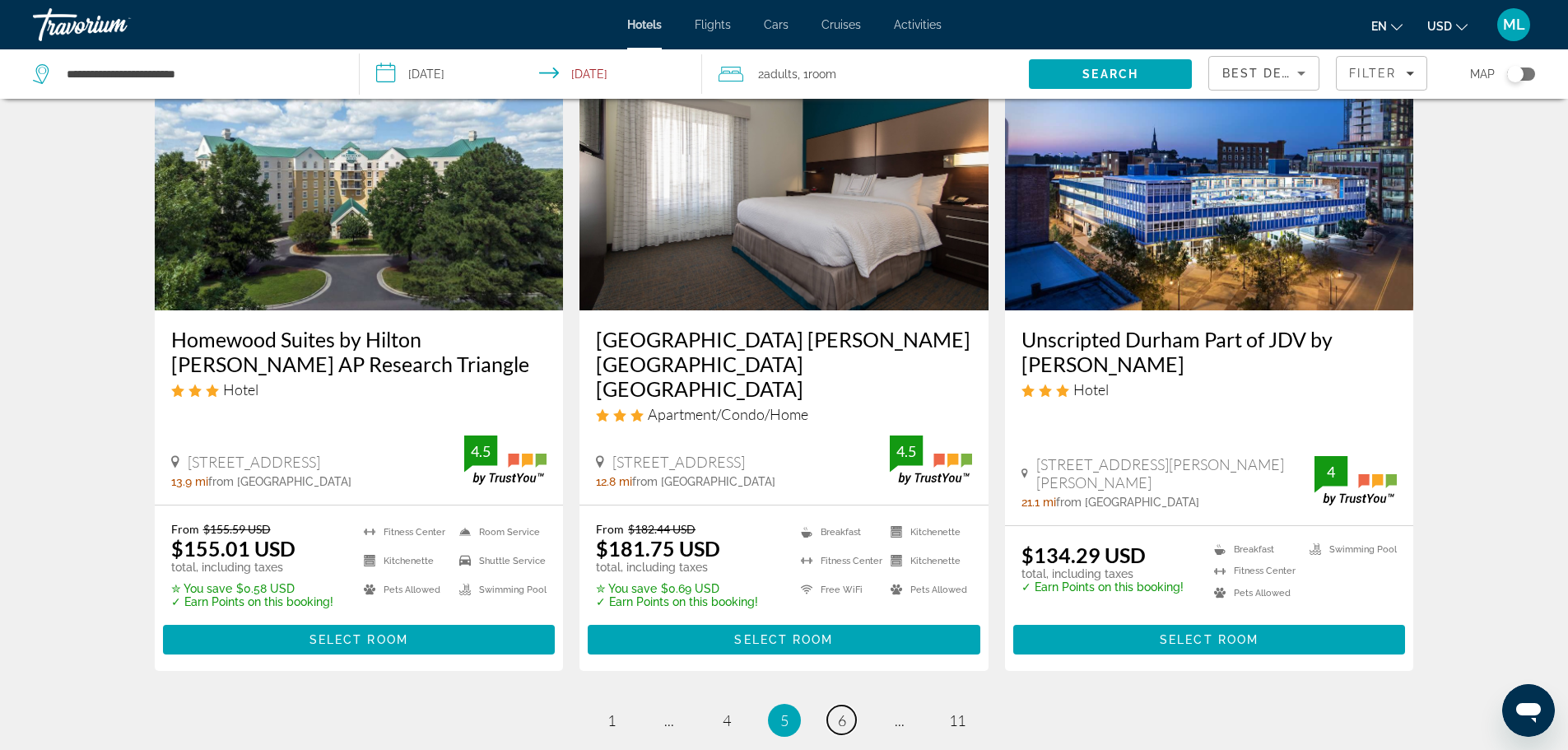
scroll to position [2009, 0]
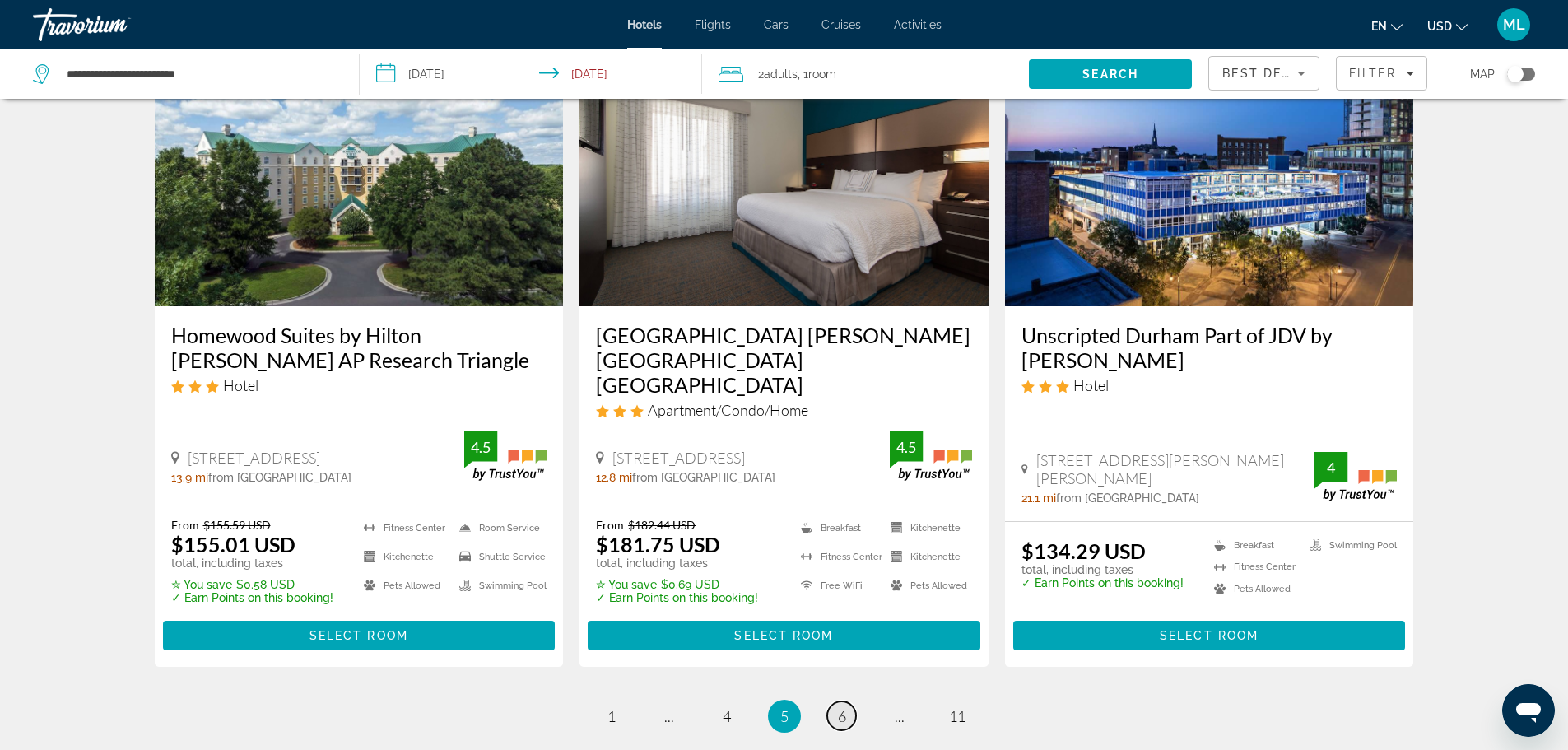
click at [848, 701] on link "page 6" at bounding box center [841, 715] width 29 height 29
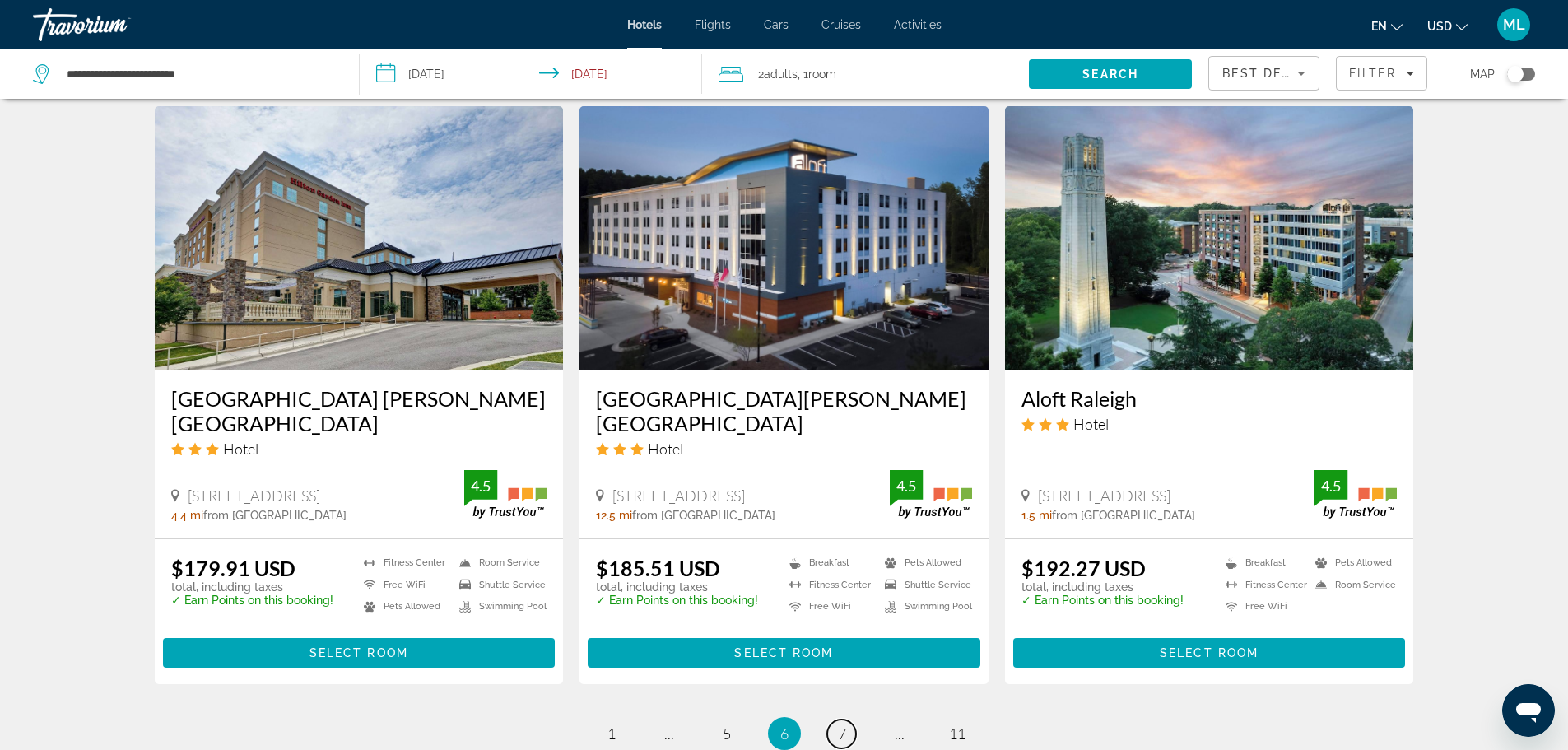
scroll to position [2009, 0]
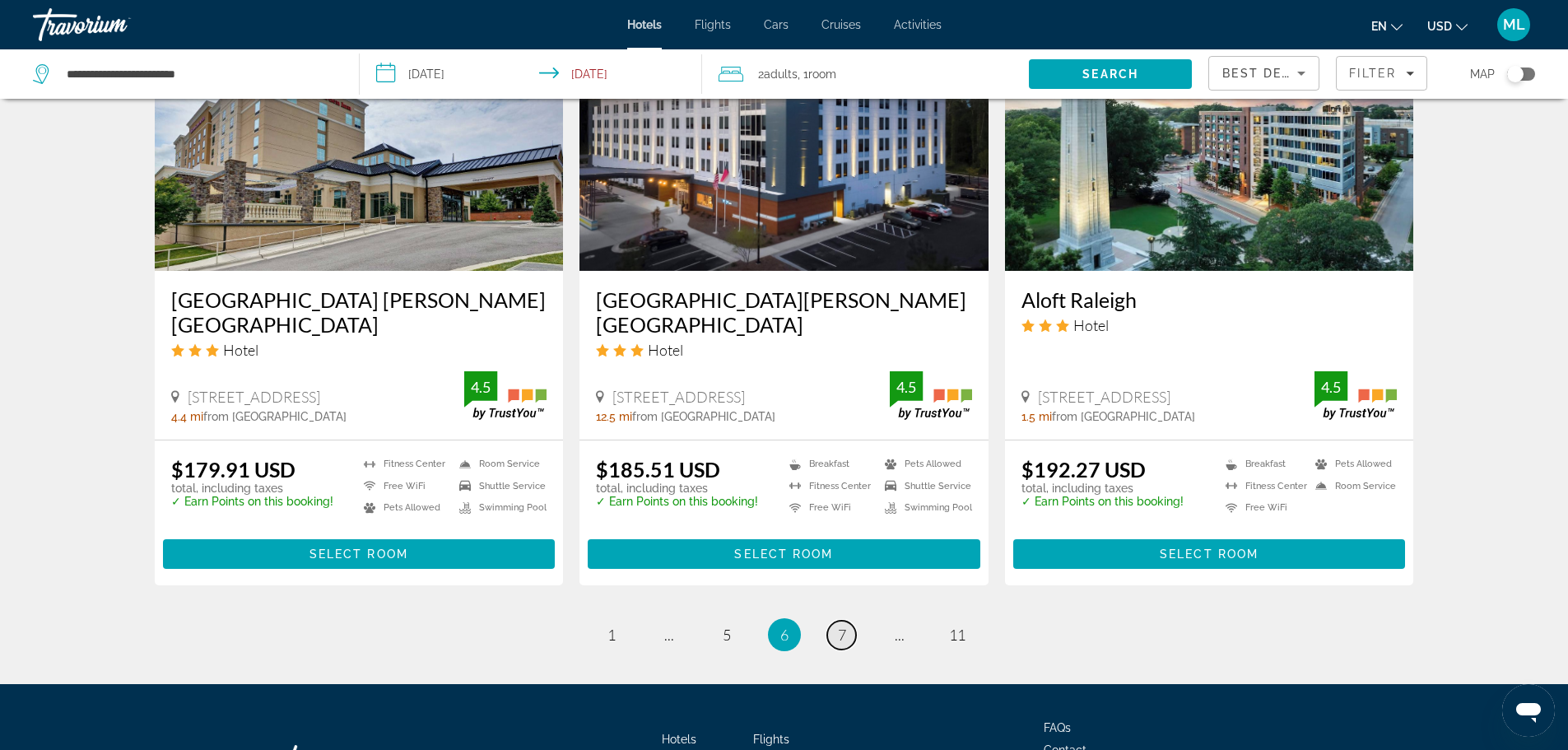
click at [842, 625] on span "7" at bounding box center [841, 635] width 8 height 18
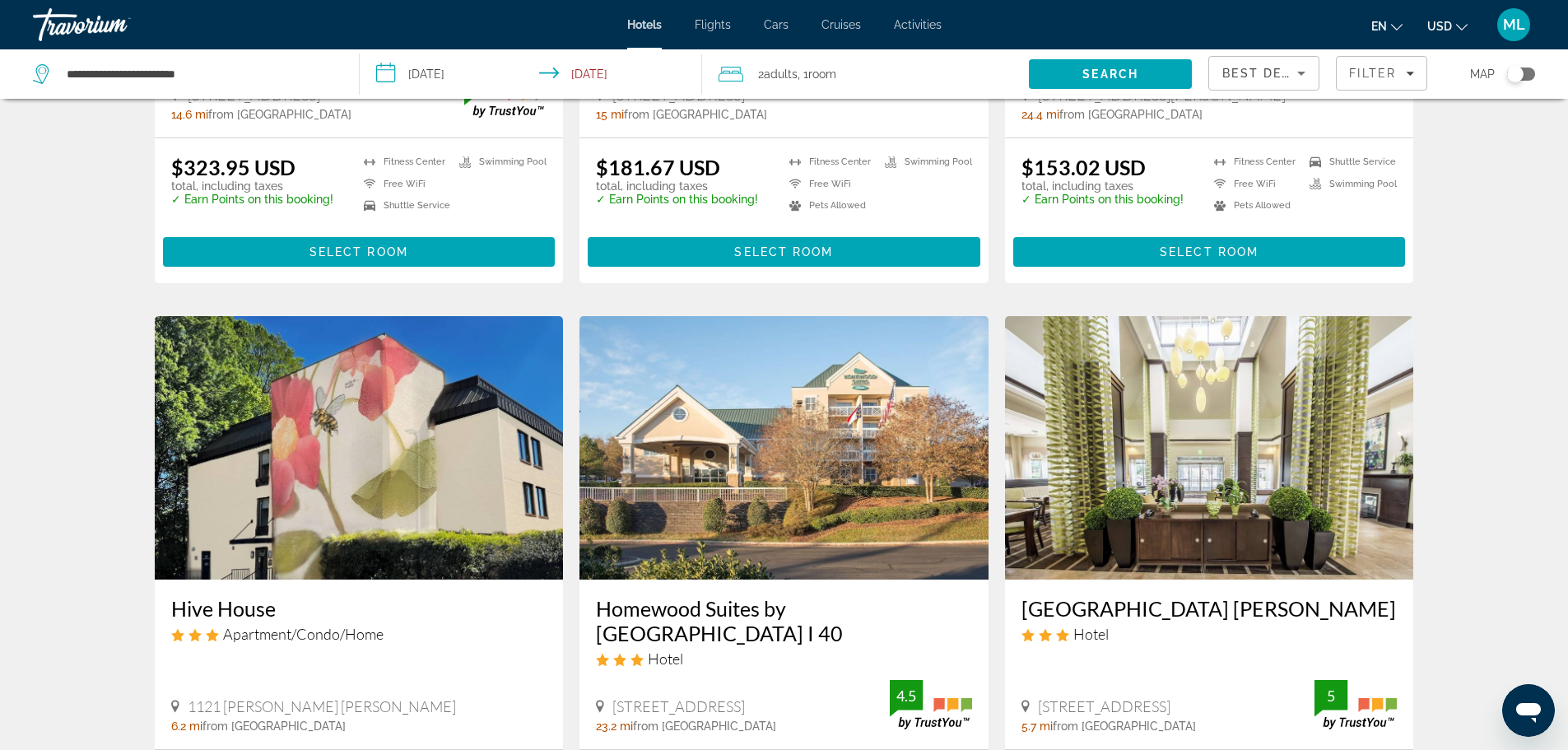
scroll to position [1778, 0]
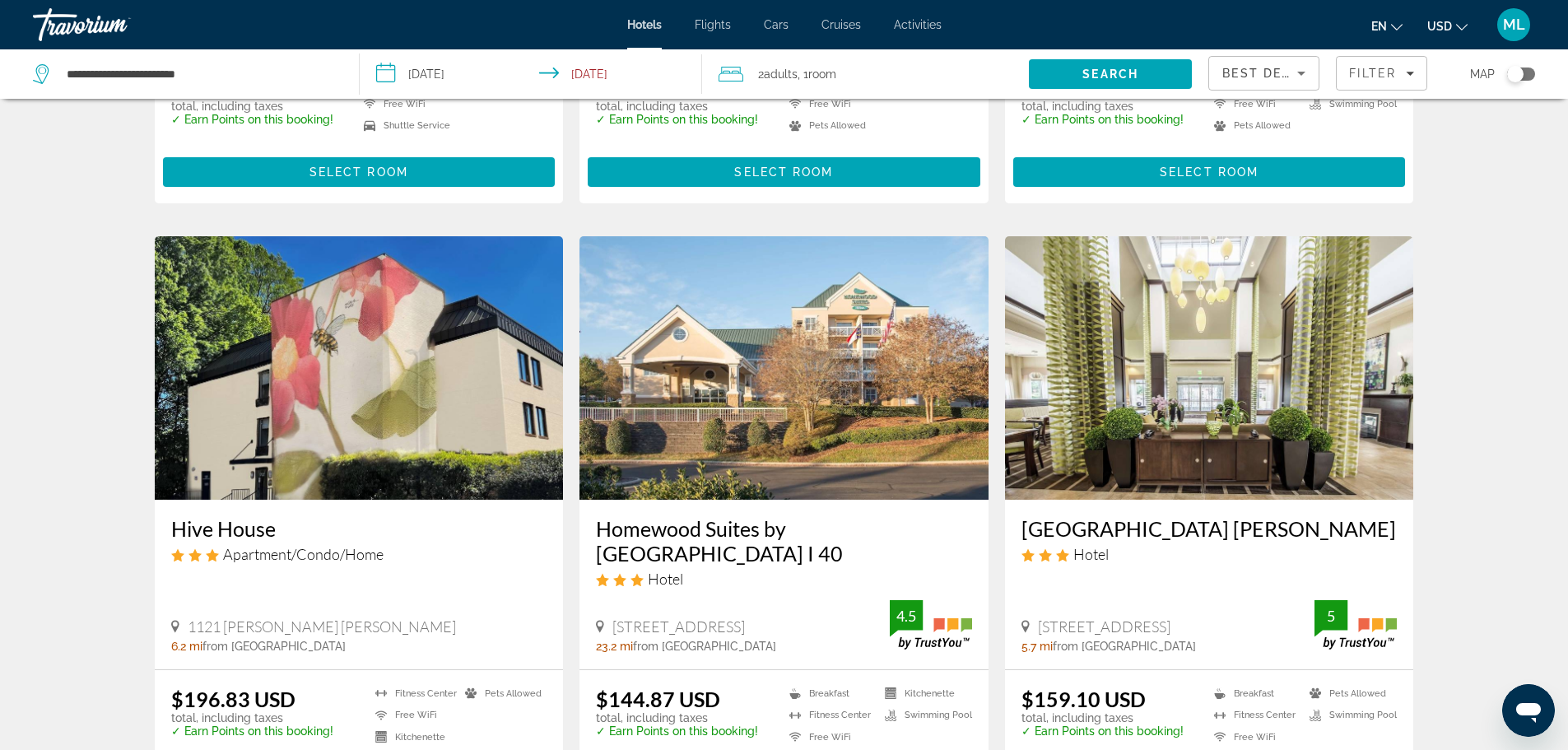
click at [1276, 295] on img "Main content" at bounding box center [1209, 368] width 409 height 263
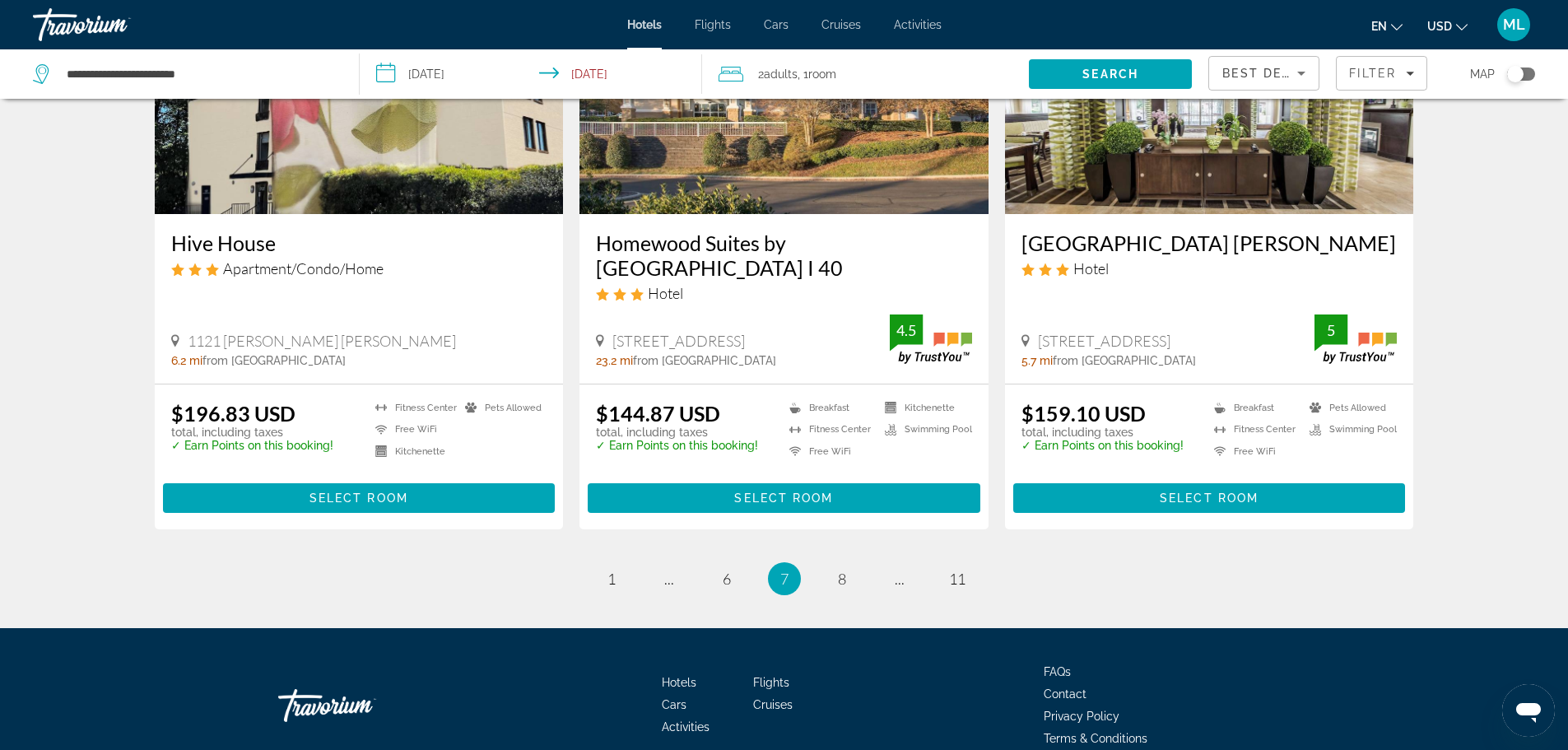
scroll to position [2102, 0]
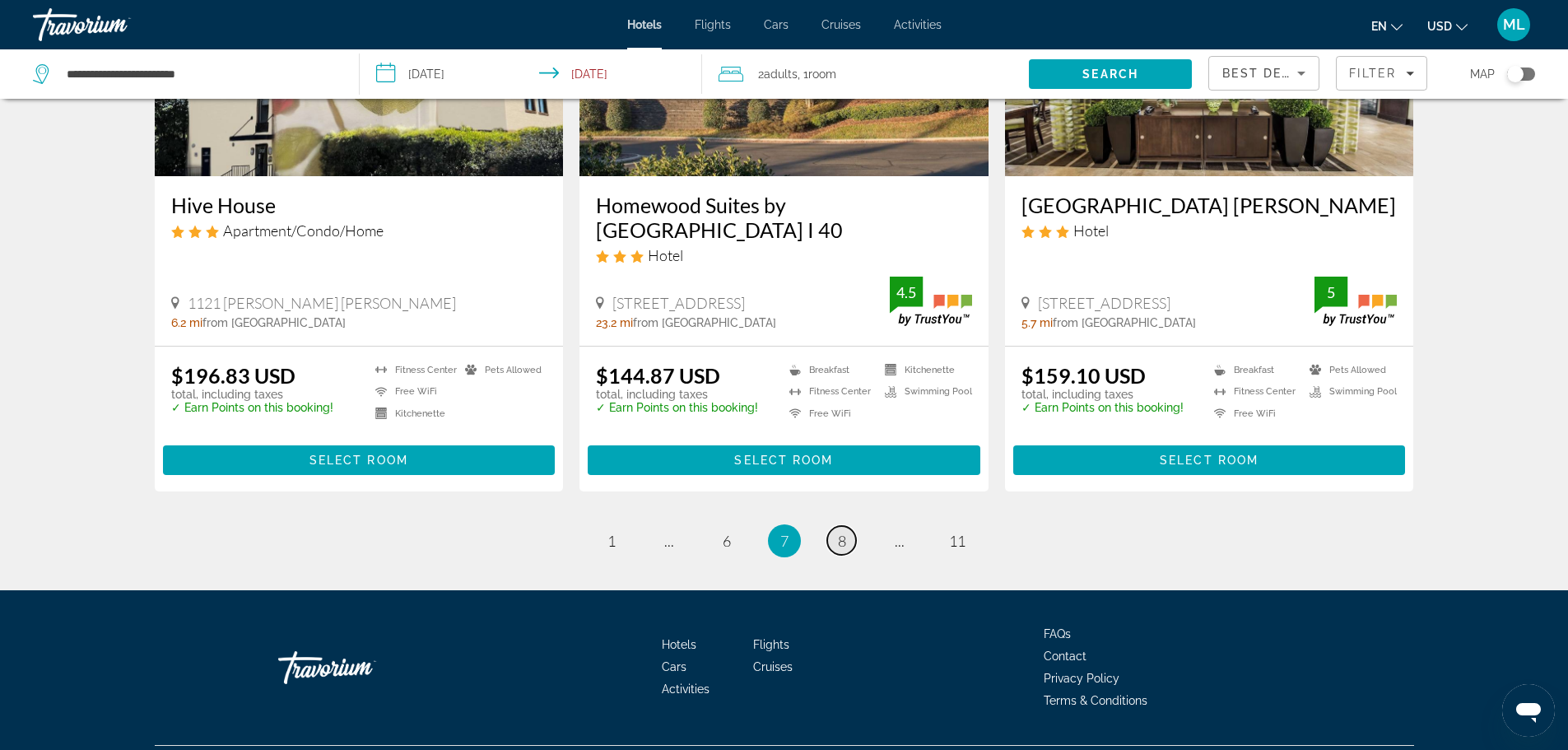
click at [838, 532] on span "8" at bounding box center [841, 541] width 8 height 18
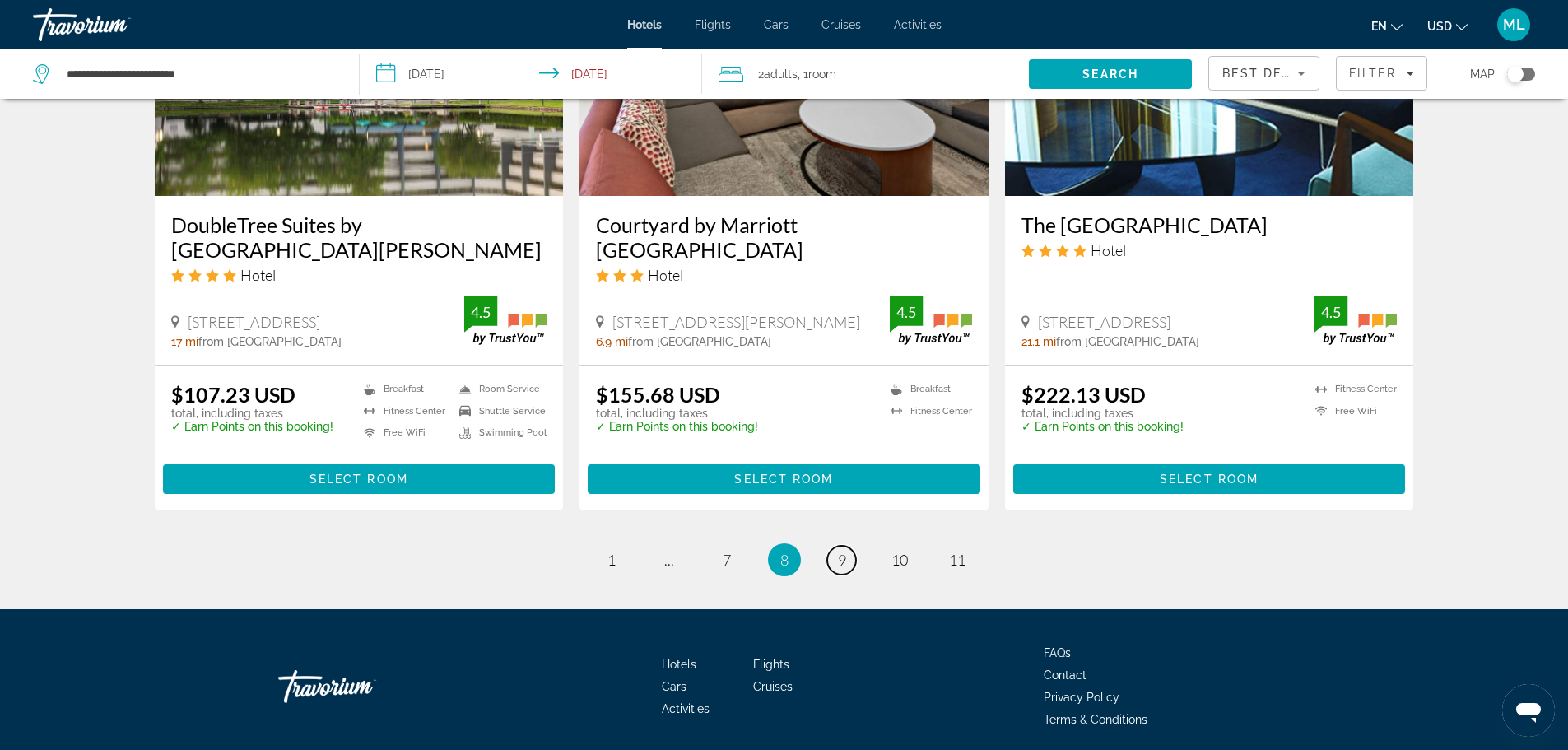
scroll to position [2102, 0]
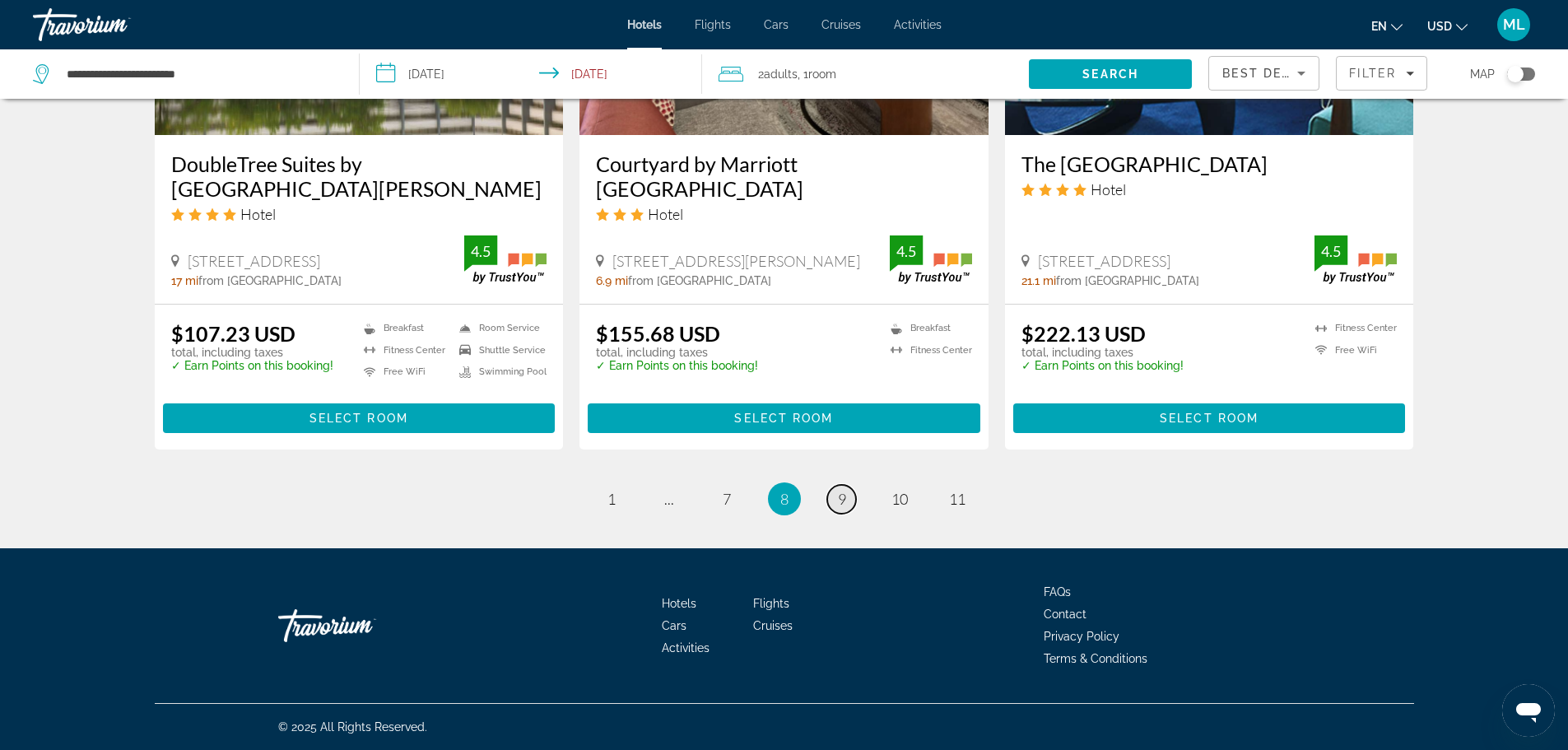
click at [829, 500] on link "page 9" at bounding box center [841, 499] width 29 height 29
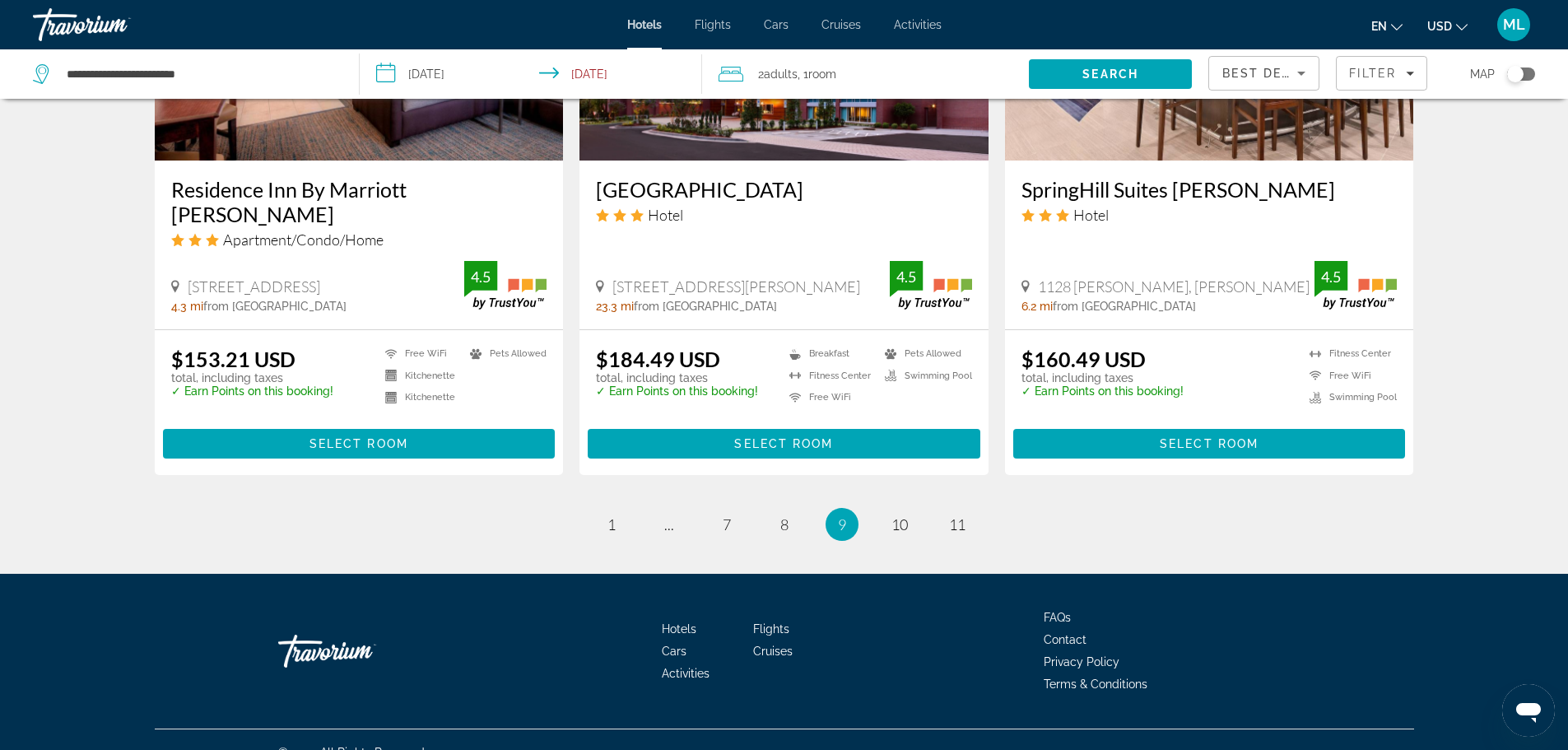
scroll to position [2102, 0]
click at [898, 514] on span "10" at bounding box center [899, 524] width 17 height 18
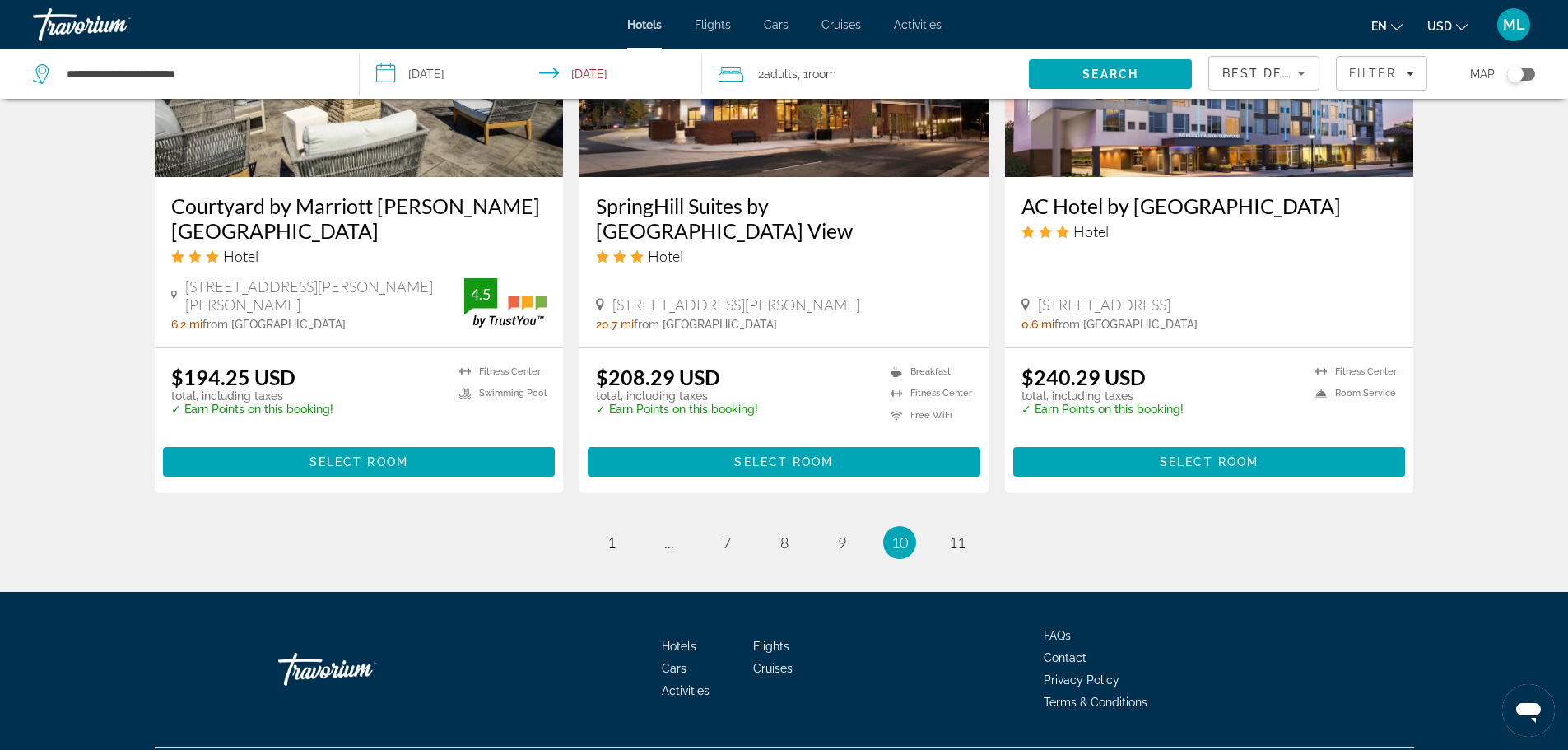
scroll to position [2119, 0]
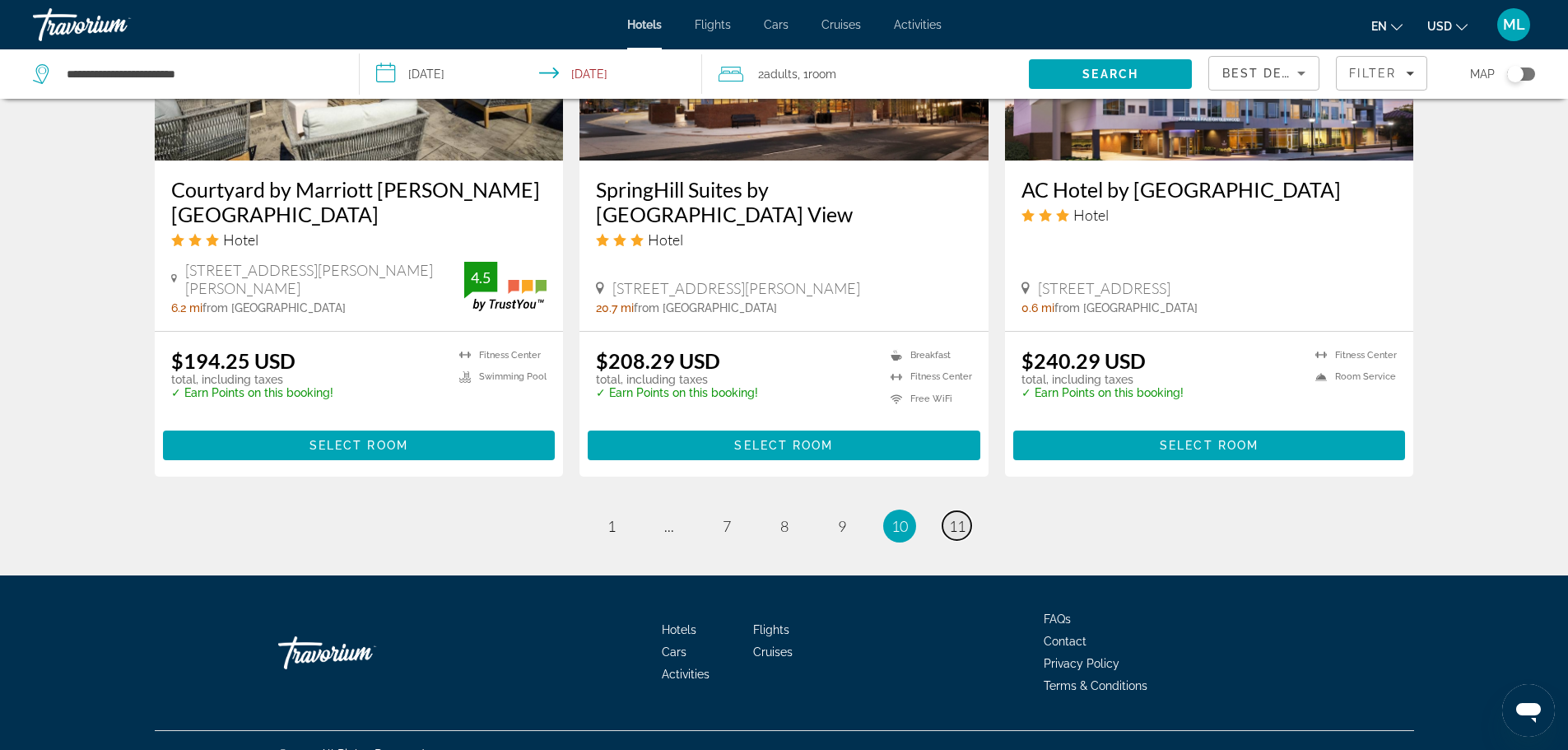
click at [954, 517] on span "11" at bounding box center [958, 526] width 17 height 18
